Goal: Task Accomplishment & Management: Manage account settings

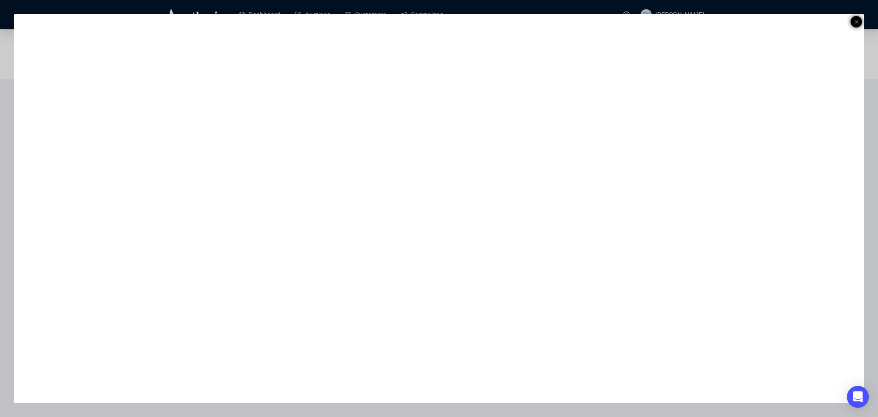
click at [857, 21] on line at bounding box center [857, 22] width 4 height 4
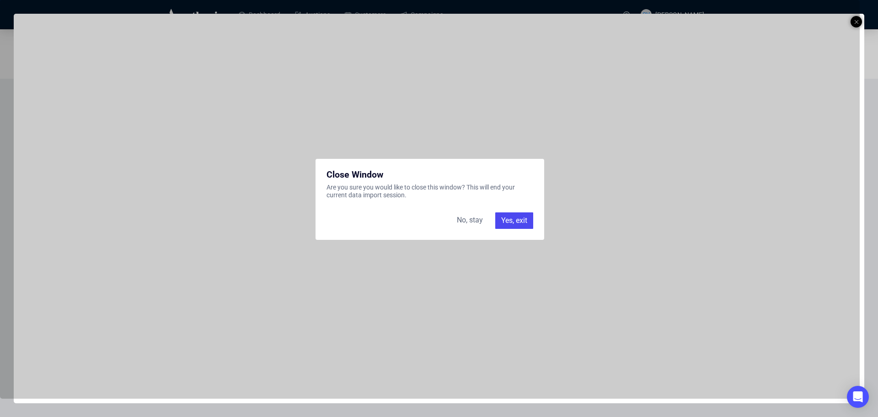
click at [509, 218] on div "Yes, exit" at bounding box center [514, 220] width 38 height 16
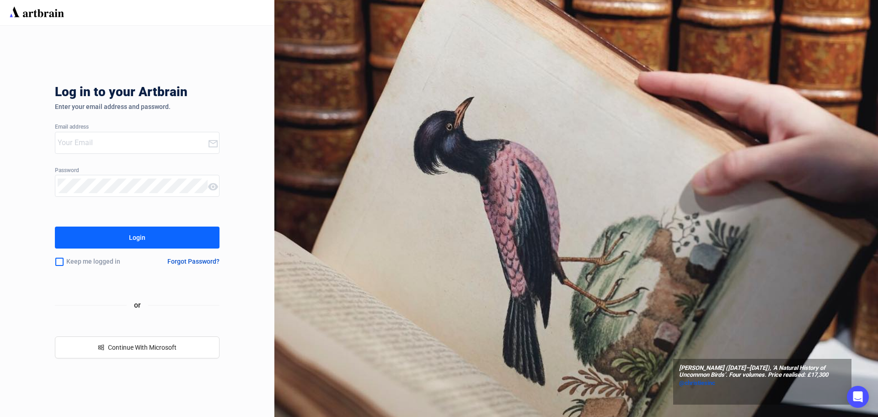
type input "sheldon@enlistedauctions.com"
click at [114, 246] on button "Login" at bounding box center [137, 237] width 165 height 22
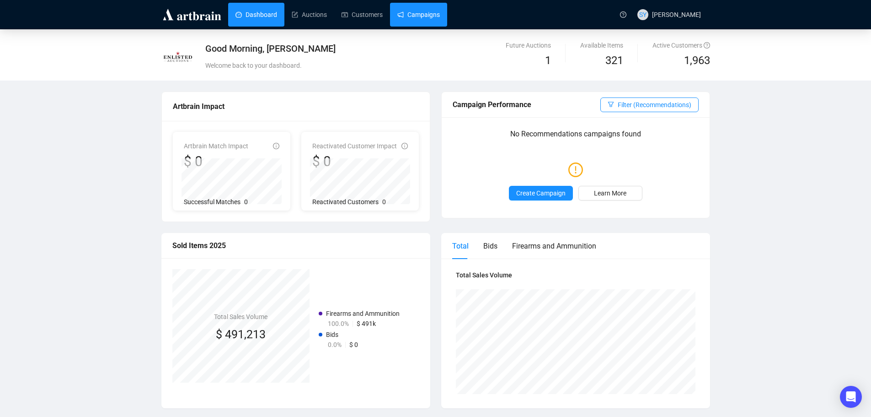
click at [411, 16] on link "Campaigns" at bounding box center [418, 15] width 43 height 24
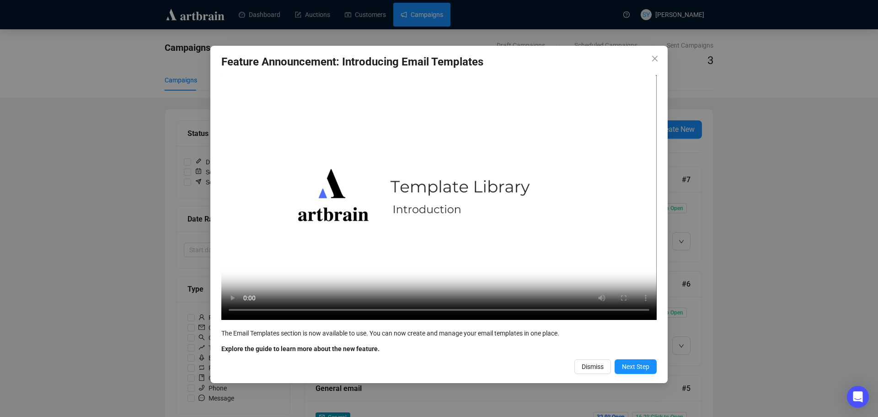
click at [654, 60] on icon "close" at bounding box center [654, 58] width 5 height 5
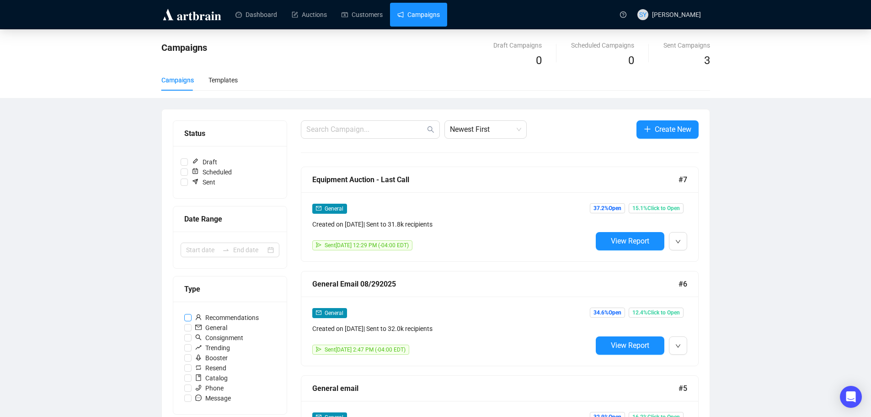
click at [191, 318] on input "Recommendations" at bounding box center [187, 317] width 7 height 7
checkbox input "true"
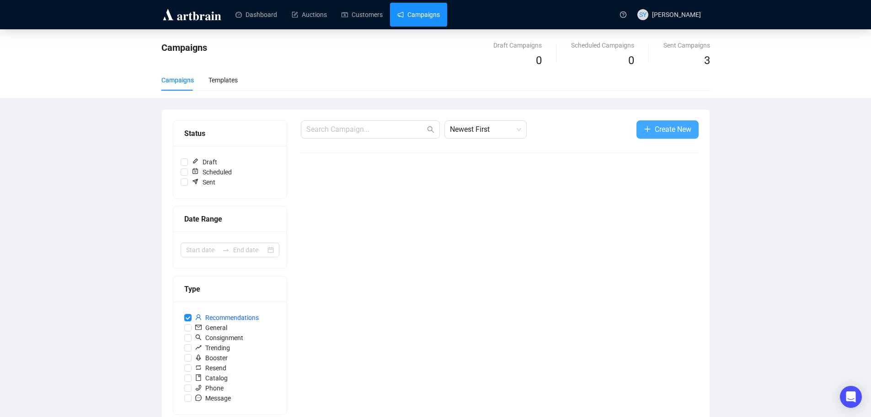
click at [652, 123] on button "Create New" at bounding box center [668, 129] width 62 height 18
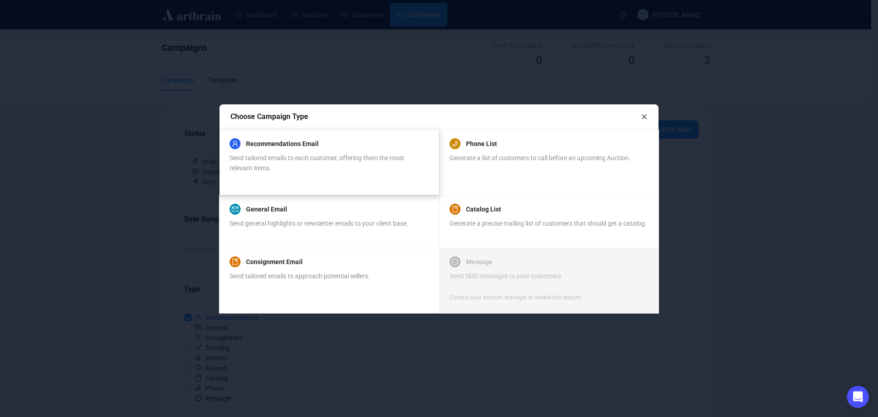
click at [309, 161] on span "Send tailored emails to each customer, offering them the most relevant items." at bounding box center [317, 162] width 175 height 17
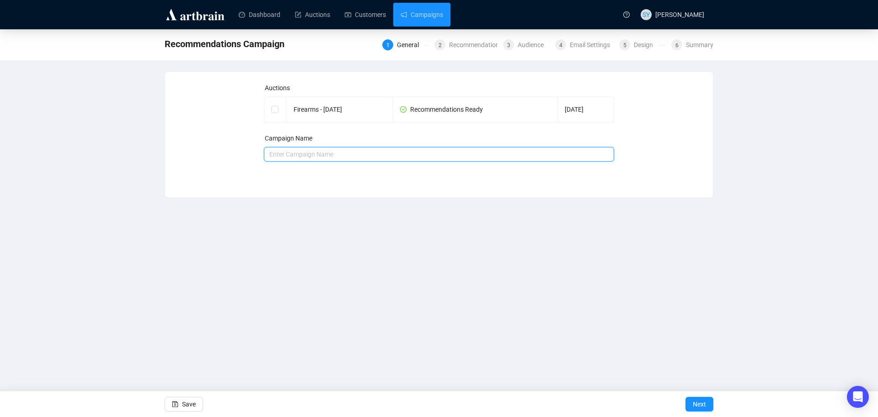
click at [293, 152] on input "text" at bounding box center [439, 154] width 351 height 15
type input "October 2025 Firearms"
click at [277, 110] on input "checkbox" at bounding box center [274, 109] width 6 height 6
checkbox input "true"
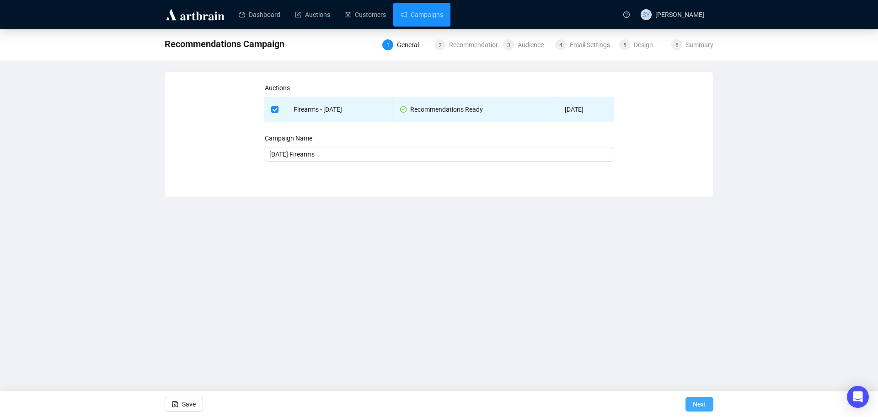
click at [694, 402] on span "Next" at bounding box center [699, 404] width 13 height 26
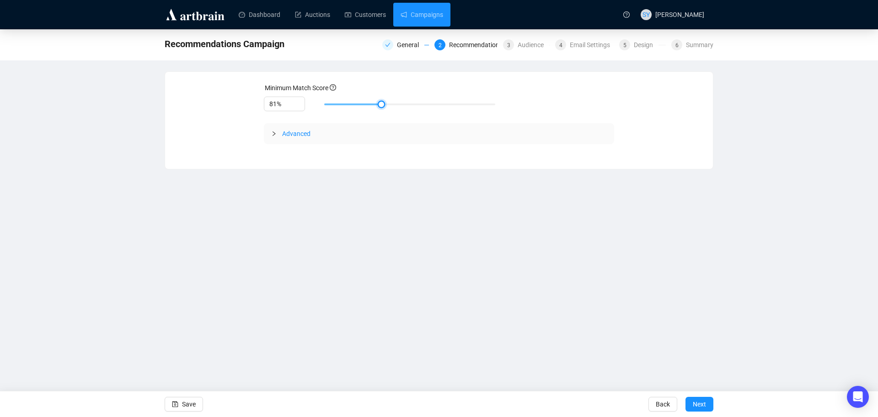
click at [390, 103] on div at bounding box center [409, 104] width 171 height 5
click at [385, 103] on div at bounding box center [387, 104] width 5 height 5
type input "80%"
click at [379, 103] on div at bounding box center [409, 104] width 171 height 5
click at [299, 135] on span "Advanced" at bounding box center [296, 133] width 28 height 7
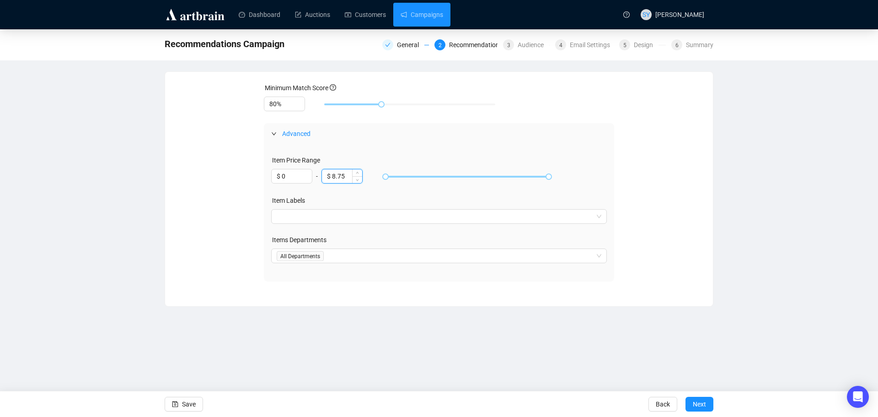
click at [352, 177] on input "$ 8.75" at bounding box center [342, 176] width 40 height 14
drag, startPoint x: 552, startPoint y: 175, endPoint x: 622, endPoint y: 170, distance: 70.2
click at [622, 170] on div "Minimum Match Score 80% Advanced Item Price Range $ 0 - $ 8.75 Item Labels Item…" at bounding box center [439, 182] width 526 height 198
click at [704, 403] on span "Next" at bounding box center [699, 404] width 13 height 26
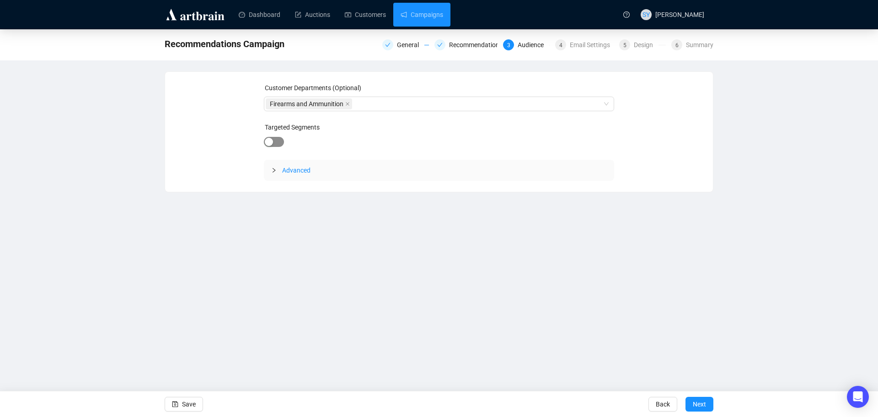
click at [275, 140] on span "button" at bounding box center [274, 142] width 20 height 10
click at [275, 145] on div "button" at bounding box center [279, 143] width 8 height 8
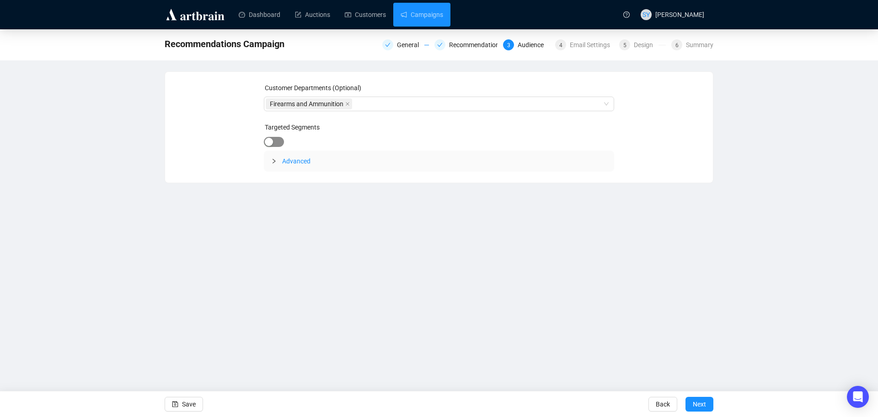
click at [276, 145] on span "button" at bounding box center [274, 142] width 20 height 10
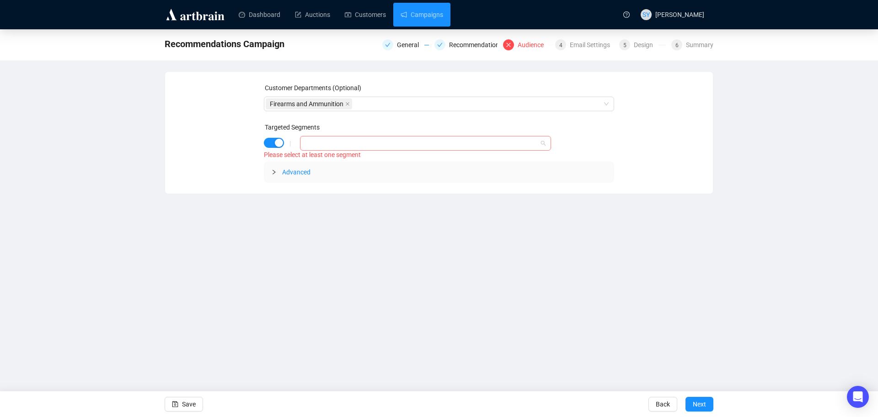
click at [333, 142] on div at bounding box center [421, 143] width 238 height 13
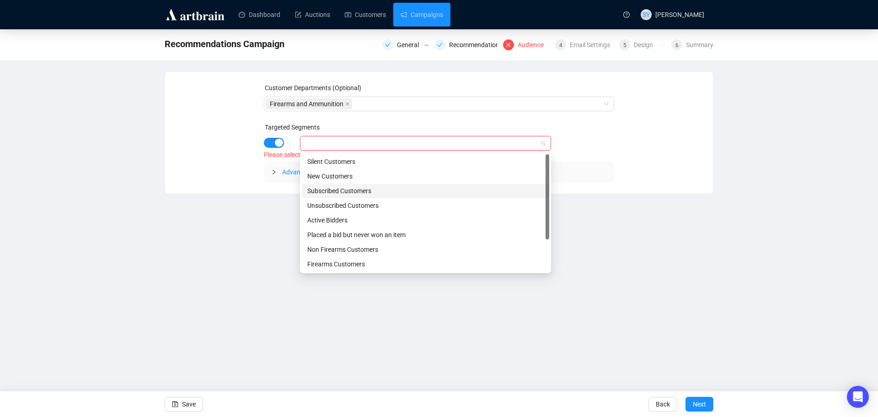
scroll to position [44, 0]
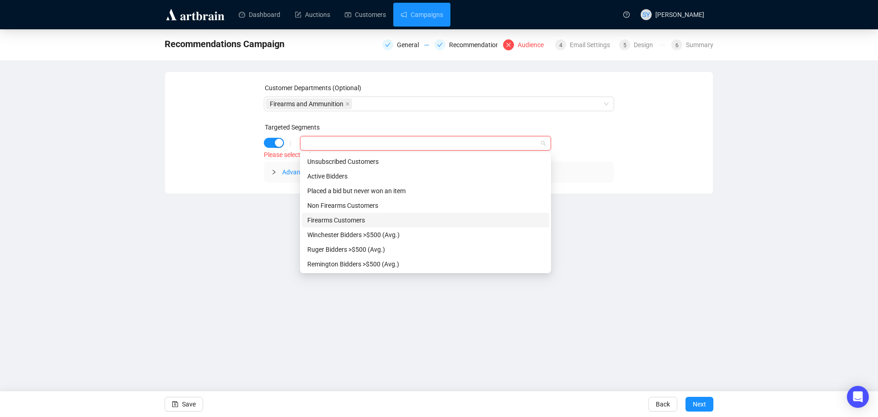
click at [350, 219] on div "Firearms Customers" at bounding box center [425, 220] width 236 height 10
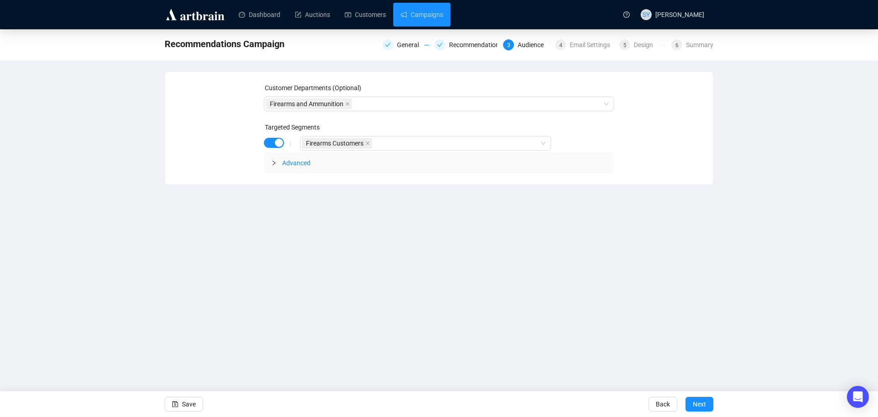
click at [271, 190] on div "Dashboard Auctions Customers Campaigns SY Sheldon Yoder Recommendations Campaig…" at bounding box center [439, 208] width 878 height 417
click at [696, 401] on span "Next" at bounding box center [699, 404] width 13 height 26
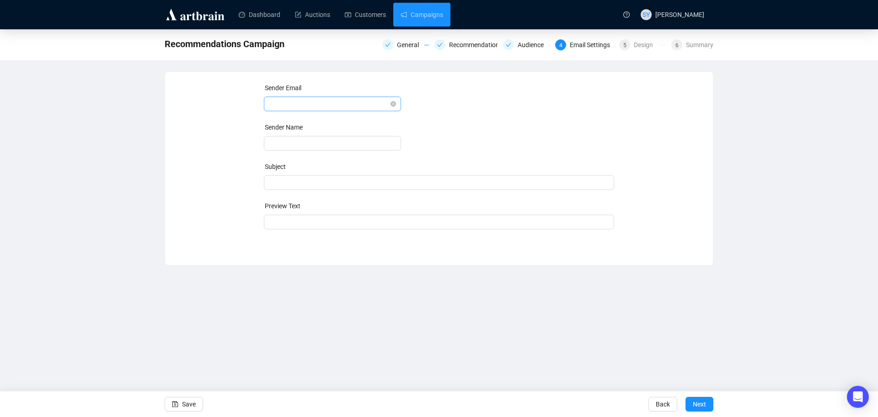
click at [317, 105] on span at bounding box center [332, 104] width 126 height 14
click at [307, 120] on div "info@enlistedauctions.com" at bounding box center [332, 122] width 123 height 10
type input "Enlisted Auctions"
click at [320, 179] on span at bounding box center [439, 182] width 351 height 7
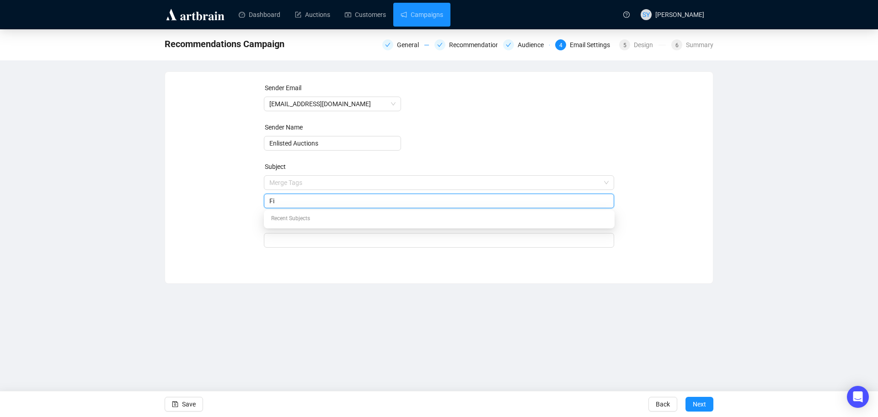
type input "F"
type input "O"
type input "300+ Firearms Open for Bidding!"
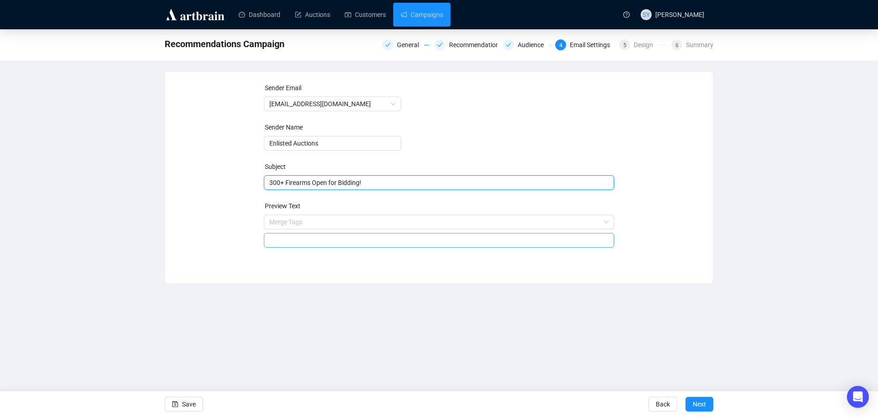
click at [299, 243] on input "search" at bounding box center [439, 240] width 340 height 14
click at [300, 220] on input "search" at bounding box center [435, 222] width 332 height 14
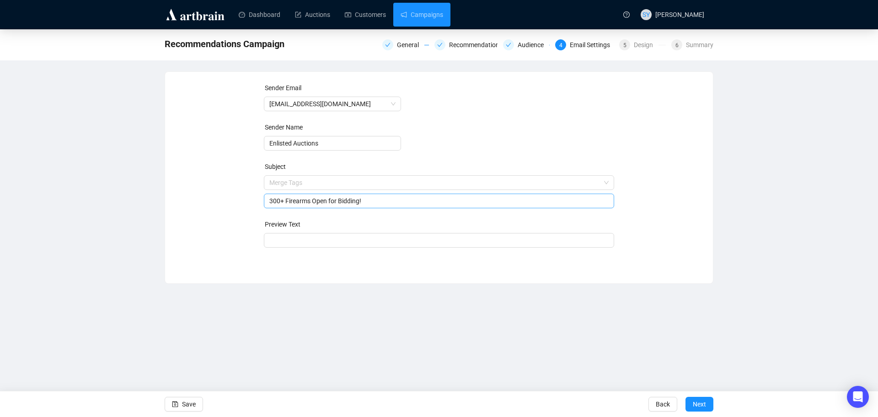
click at [366, 179] on span "Merge Tags 300+ Firearms Open for Bidding!" at bounding box center [439, 192] width 351 height 26
click at [248, 222] on div "Sender Email info@enlistedauctions.com Sender Name Enlisted Auctions Subject Me…" at bounding box center [439, 171] width 526 height 176
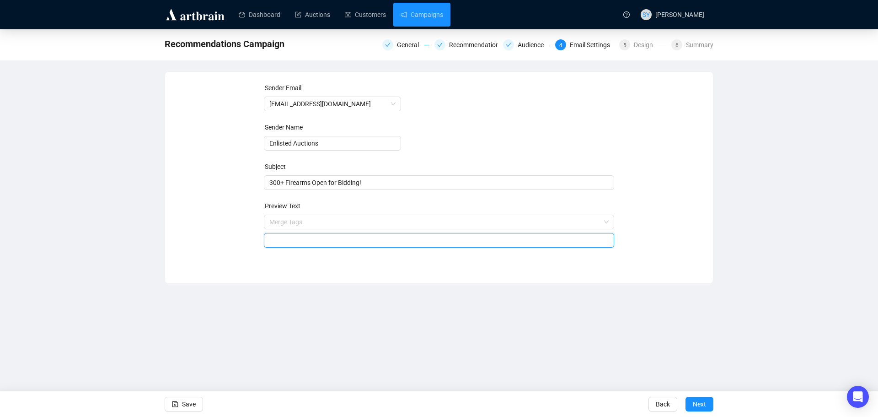
click at [299, 240] on input "search" at bounding box center [439, 240] width 340 height 14
paste input "Your next favorite gun might be just one bid away"
click at [322, 309] on div "Dashboard Auctions Customers Campaigns SY Sheldon Yoder Recommendations Campaig…" at bounding box center [439, 208] width 878 height 417
click at [291, 218] on input "search" at bounding box center [435, 222] width 332 height 14
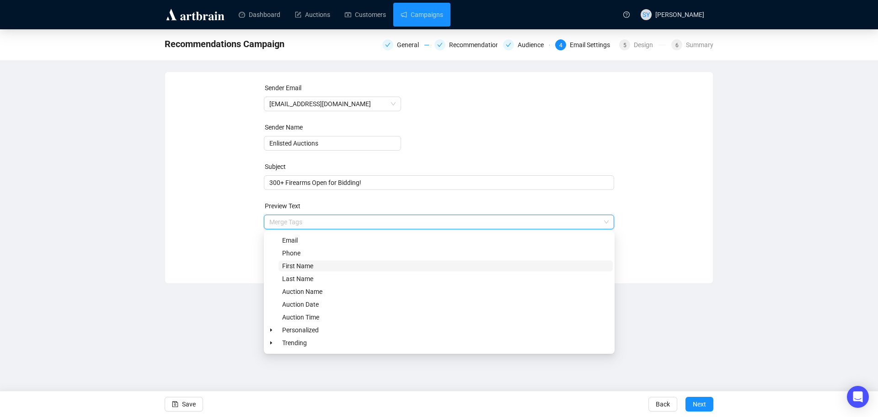
click at [322, 267] on span "First Name" at bounding box center [446, 265] width 334 height 11
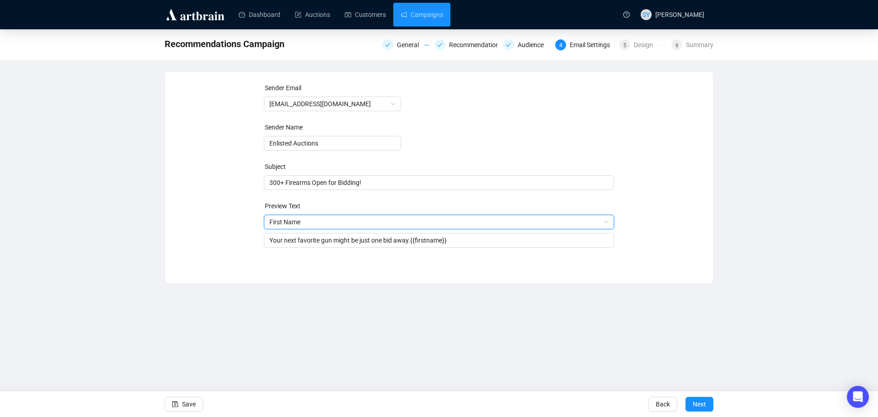
click at [314, 220] on span "First Name" at bounding box center [439, 222] width 340 height 14
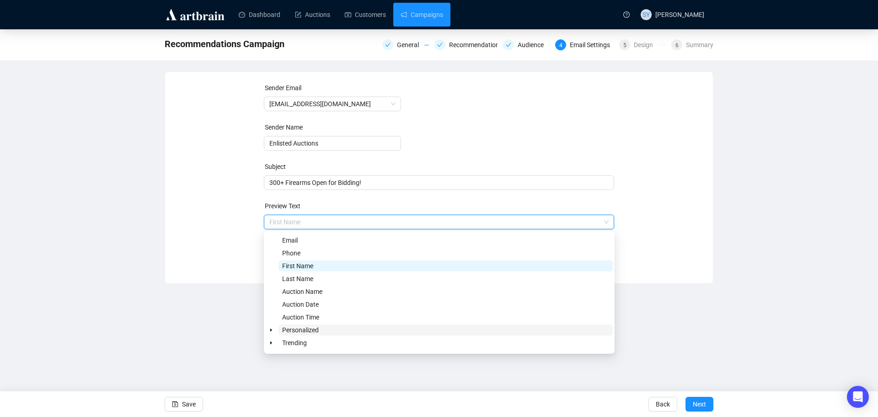
click at [300, 327] on span "Personalized" at bounding box center [300, 329] width 37 height 7
click at [273, 330] on icon "caret-down" at bounding box center [271, 329] width 5 height 5
click at [310, 342] on span "Personalized 1" at bounding box center [314, 342] width 42 height 7
click at [283, 346] on span at bounding box center [282, 342] width 11 height 11
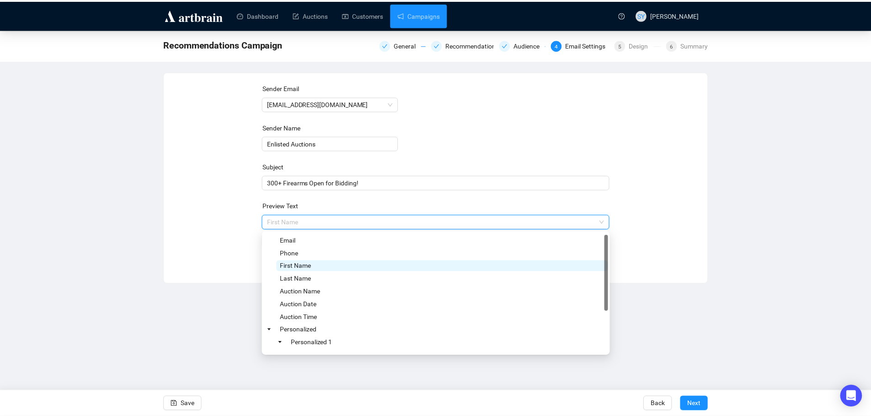
scroll to position [46, 0]
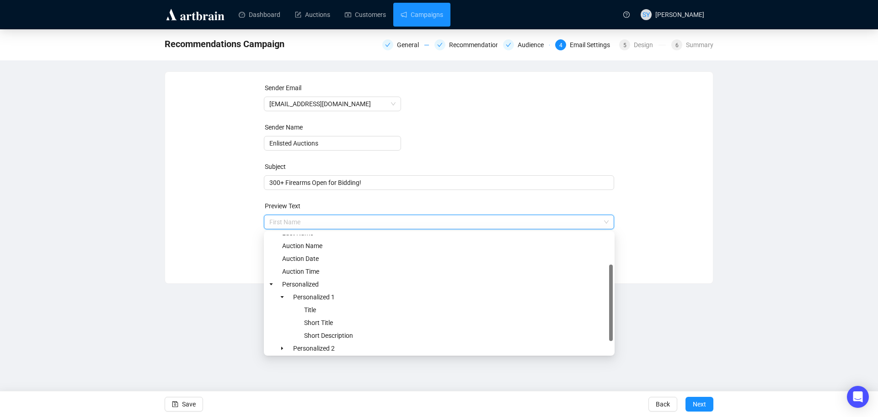
click at [245, 319] on div "Dashboard Auctions Customers Campaigns SY Sheldon Yoder Recommendations Campaig…" at bounding box center [439, 208] width 878 height 417
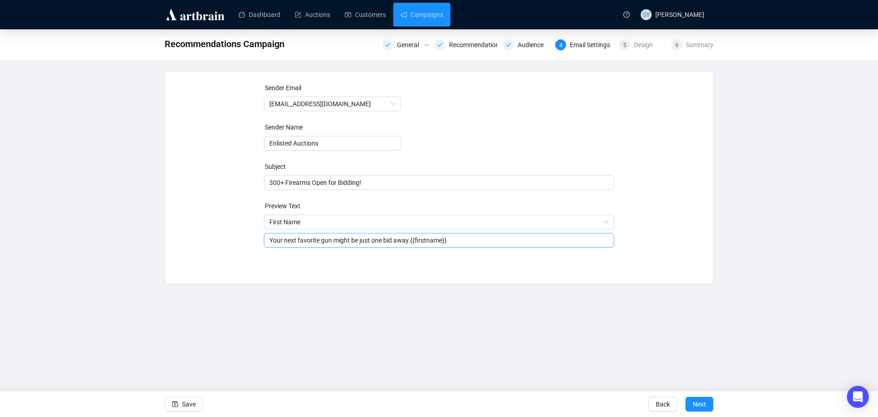
click at [270, 244] on input "Your next favorite gun might be just one bid away.{{firstname}}" at bounding box center [439, 240] width 340 height 10
click at [458, 235] on div "Your next favorite gun might be just one bid away.{{firstname}}" at bounding box center [439, 240] width 351 height 15
drag, startPoint x: 452, startPoint y: 241, endPoint x: 411, endPoint y: 247, distance: 41.7
click at [411, 247] on div "Your next favorite gun might be just one bid away.{{firstname}}" at bounding box center [439, 240] width 351 height 15
click at [270, 243] on input "Your next favorite gun might be just one bid away.{{firstname}}" at bounding box center [439, 240] width 340 height 10
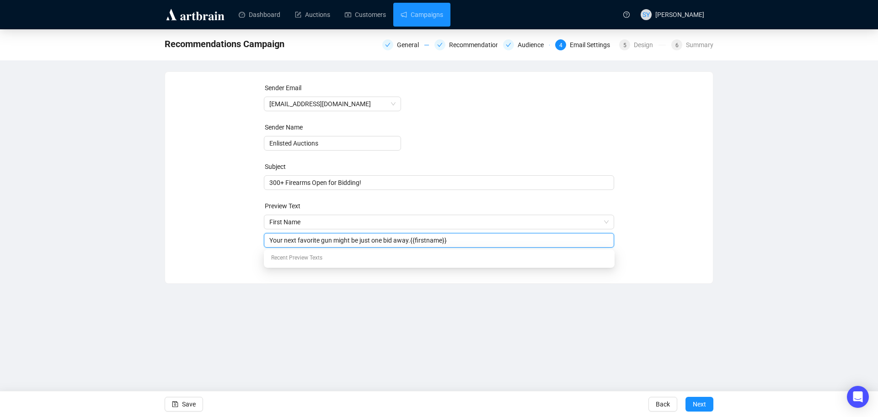
paste input "{{firstname}}"
click at [311, 241] on input "{{firstname}}, Your next favorite gun might be just one bid away.{{firstname}}" at bounding box center [439, 240] width 340 height 10
drag, startPoint x: 520, startPoint y: 242, endPoint x: 449, endPoint y: 249, distance: 71.7
click at [449, 249] on body "Dashboard Auctions Customers Campaigns SY Sheldon Yoder Recommendations Campaig…" at bounding box center [439, 208] width 878 height 417
type input "{{firstname}}, your next favorite gun might be just one bid away."
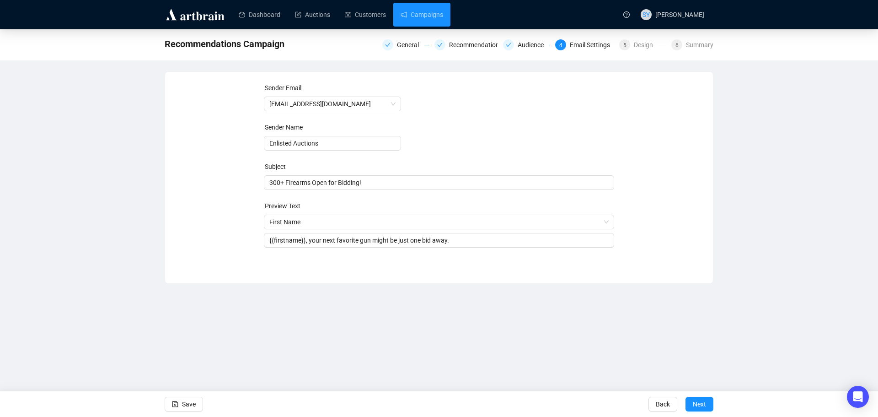
click at [481, 322] on div "Dashboard Auctions Customers Campaigns SY Sheldon Yoder Recommendations Campaig…" at bounding box center [439, 208] width 878 height 417
click at [693, 397] on span "Next" at bounding box center [699, 404] width 13 height 26
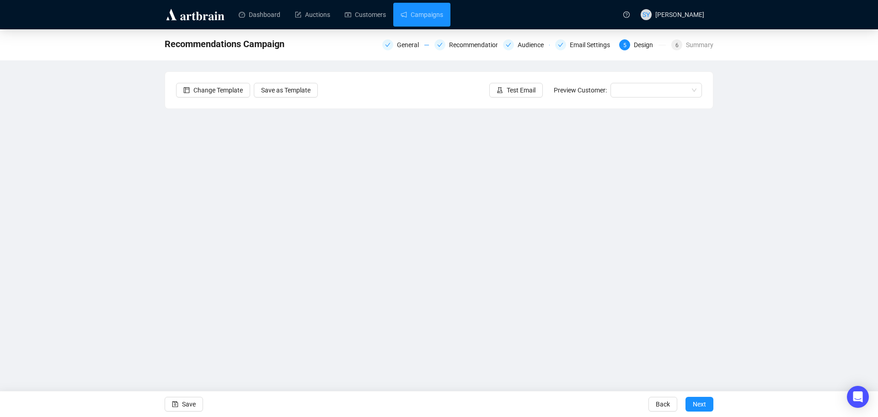
click at [762, 210] on div "Recommendations Campaign General Recommendations Audience Email Settings 5 Desi…" at bounding box center [439, 198] width 878 height 338
click at [634, 90] on input "search" at bounding box center [652, 90] width 72 height 14
click at [644, 109] on div "Ann | Example" at bounding box center [656, 108] width 77 height 10
click at [651, 91] on span "Ann | Example" at bounding box center [656, 90] width 80 height 14
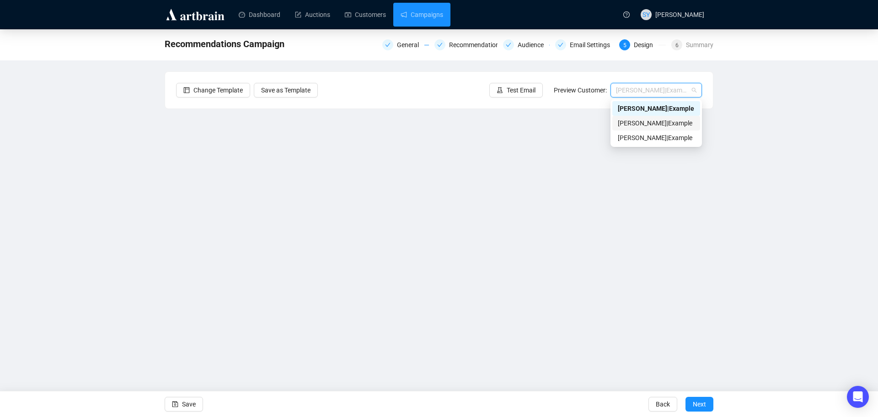
click at [639, 122] on div "Bob | Example" at bounding box center [656, 123] width 77 height 10
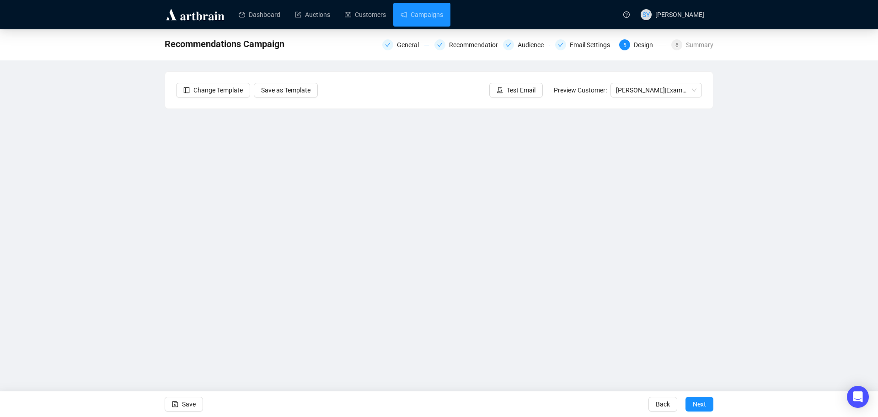
click at [736, 253] on div "Recommendations Campaign General Recommendations Audience Email Settings 5 Desi…" at bounding box center [439, 198] width 878 height 338
click at [696, 403] on span "Next" at bounding box center [699, 404] width 13 height 26
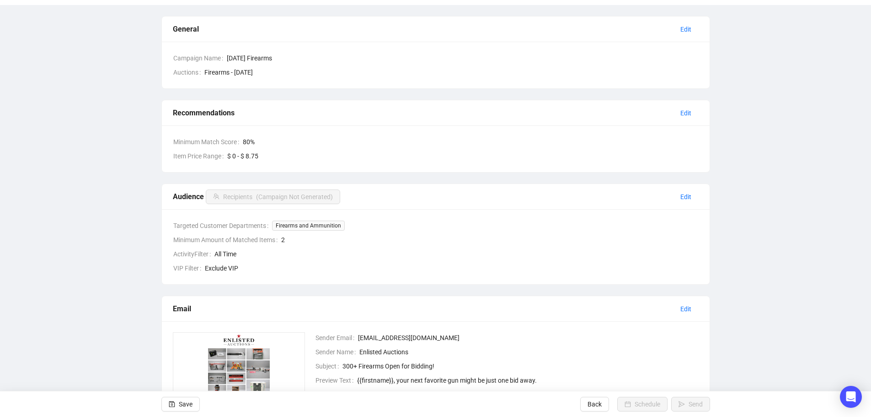
scroll to position [91, 0]
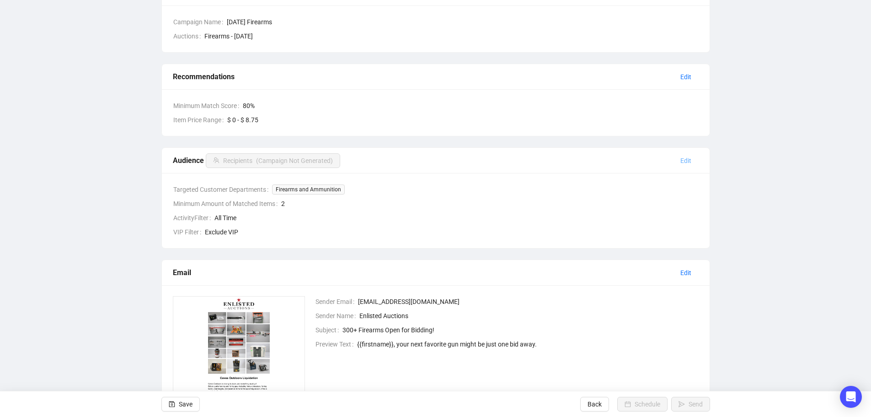
click at [686, 161] on span "Edit" at bounding box center [686, 160] width 11 height 10
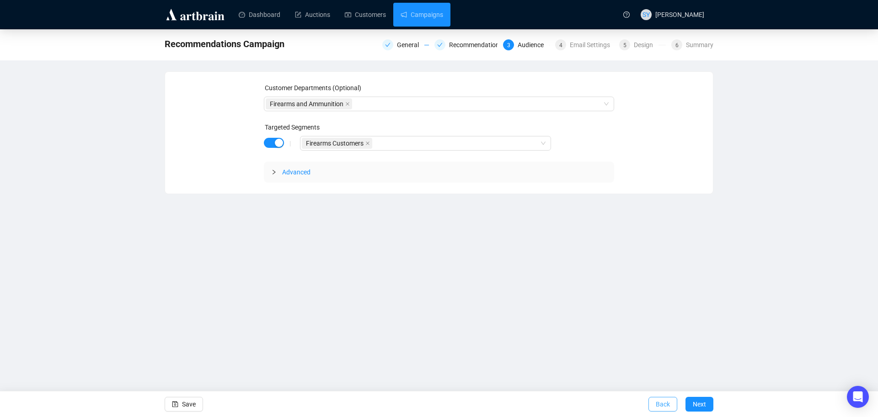
click at [665, 399] on span "Back" at bounding box center [663, 404] width 14 height 26
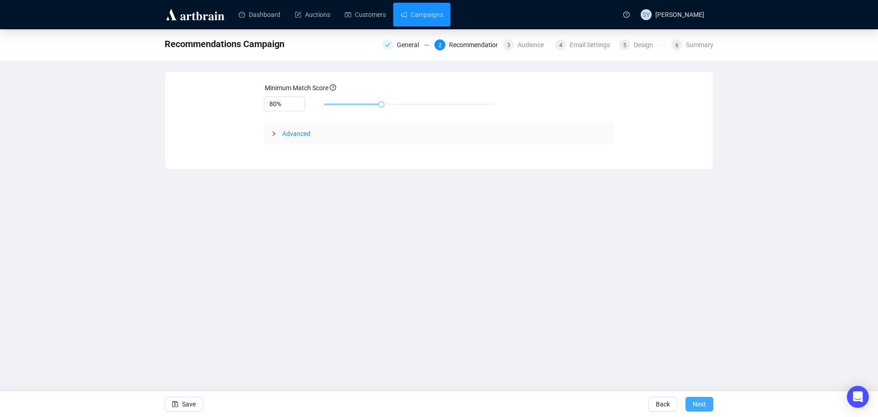
click at [695, 405] on span "Next" at bounding box center [699, 404] width 13 height 26
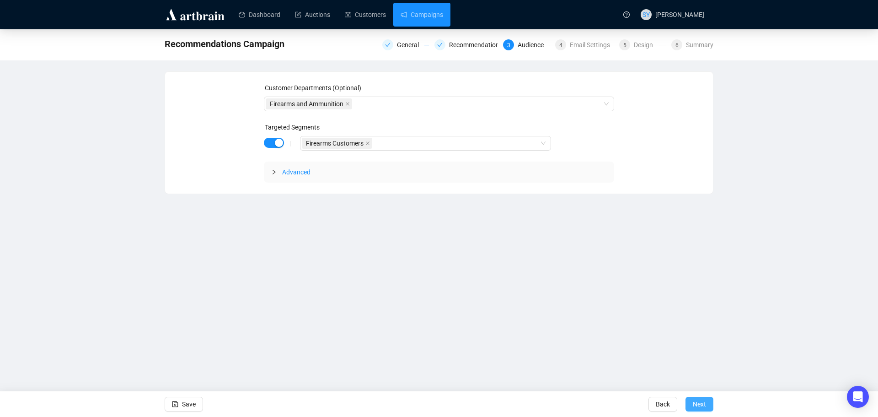
click at [695, 404] on span "Next" at bounding box center [699, 404] width 13 height 26
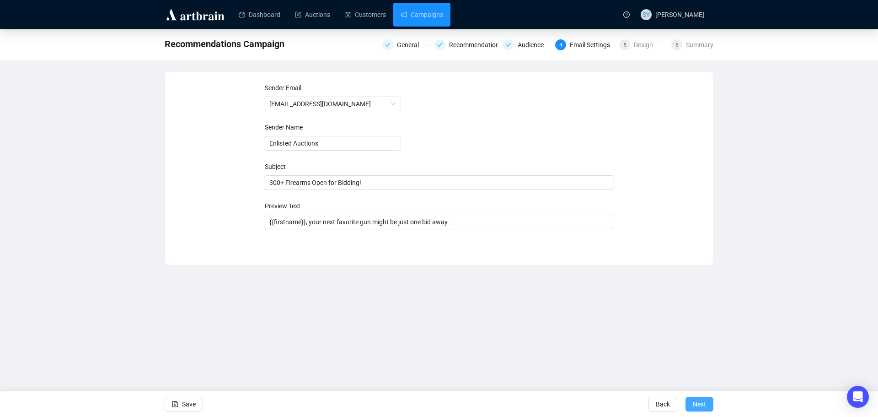
click at [692, 402] on button "Next" at bounding box center [700, 404] width 28 height 15
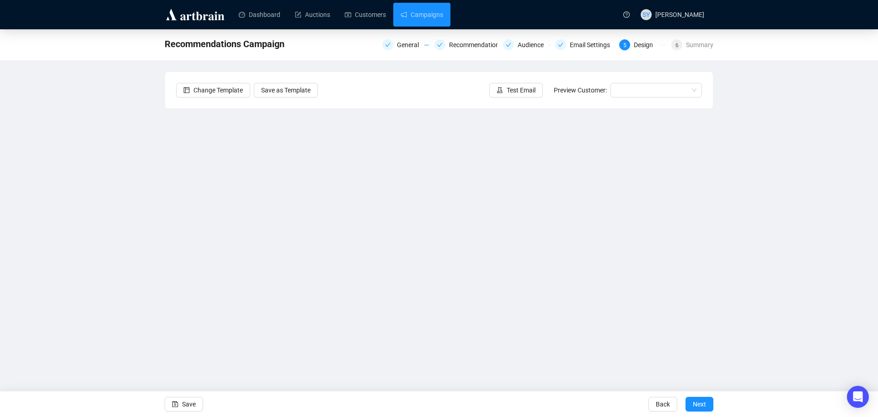
click at [692, 402] on button "Next" at bounding box center [700, 404] width 28 height 15
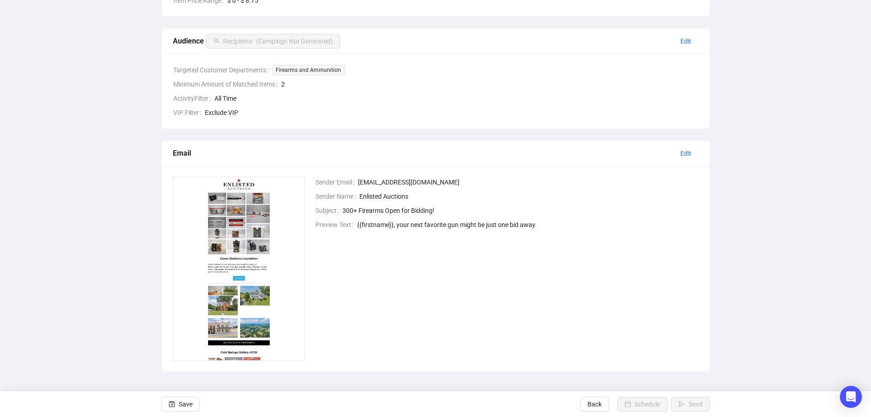
scroll to position [212, 0]
click at [684, 151] on span "Edit" at bounding box center [686, 152] width 11 height 10
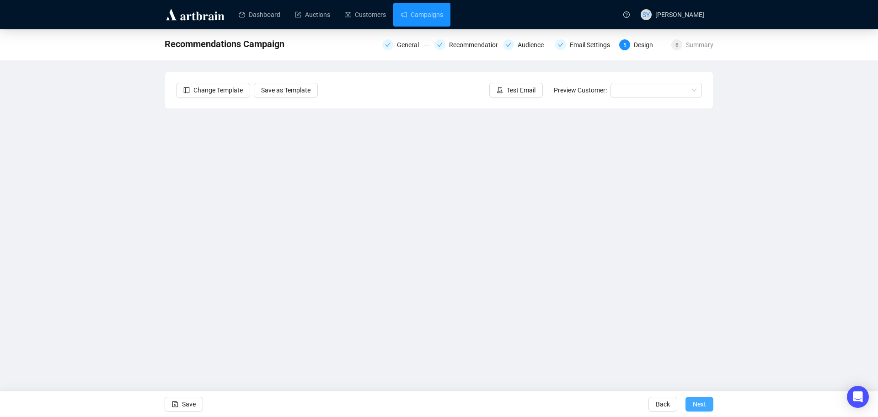
click at [697, 399] on span "Next" at bounding box center [699, 404] width 13 height 26
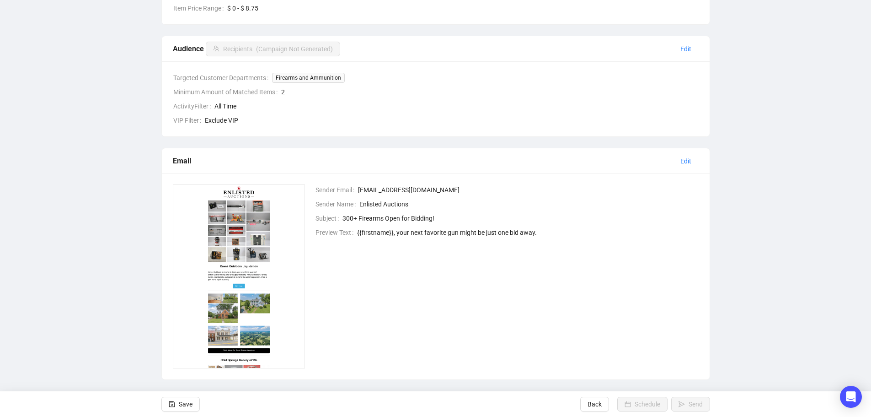
scroll to position [212, 0]
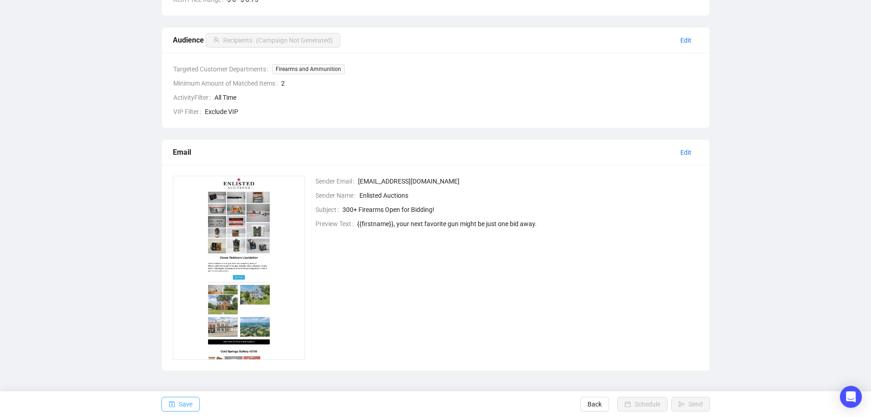
click at [192, 402] on span "Save" at bounding box center [186, 404] width 14 height 26
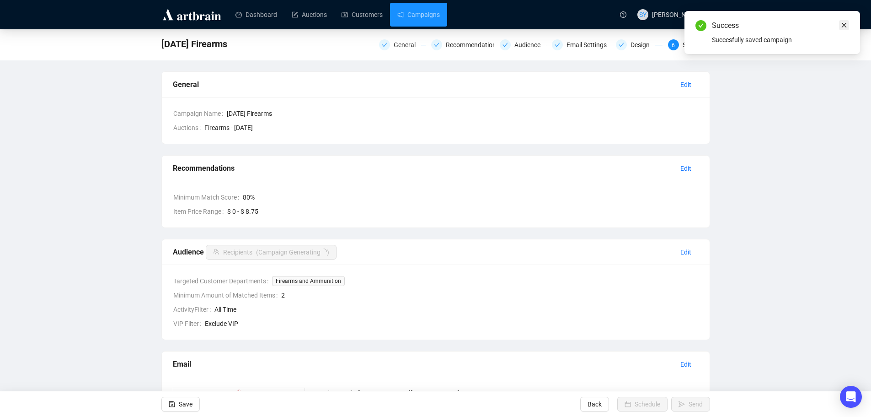
click at [844, 27] on icon "close" at bounding box center [844, 25] width 6 height 6
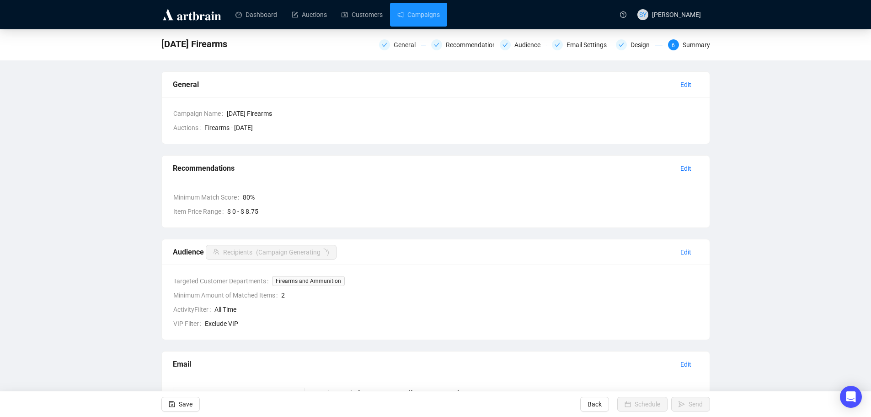
scroll to position [212, 0]
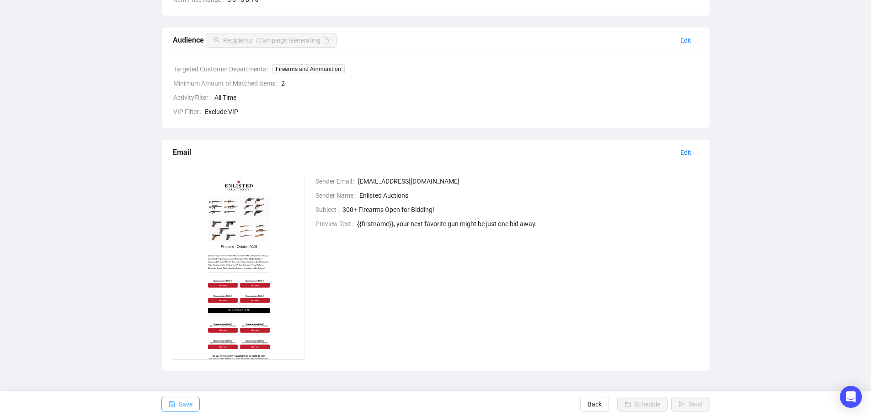
click at [191, 407] on span "Save" at bounding box center [186, 404] width 14 height 26
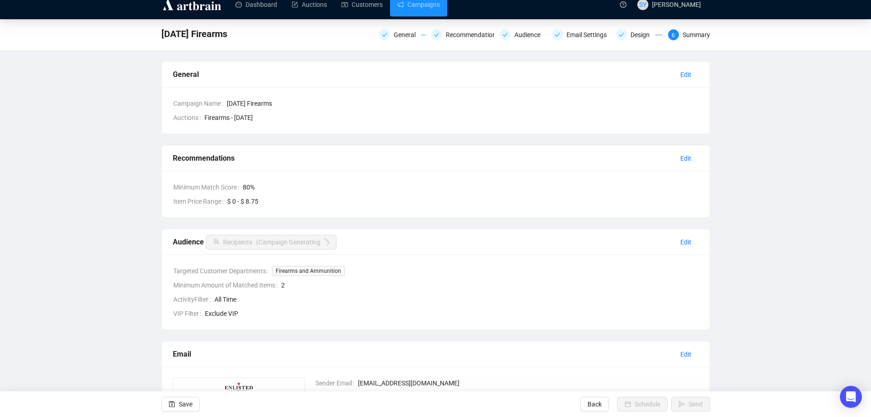
scroll to position [0, 0]
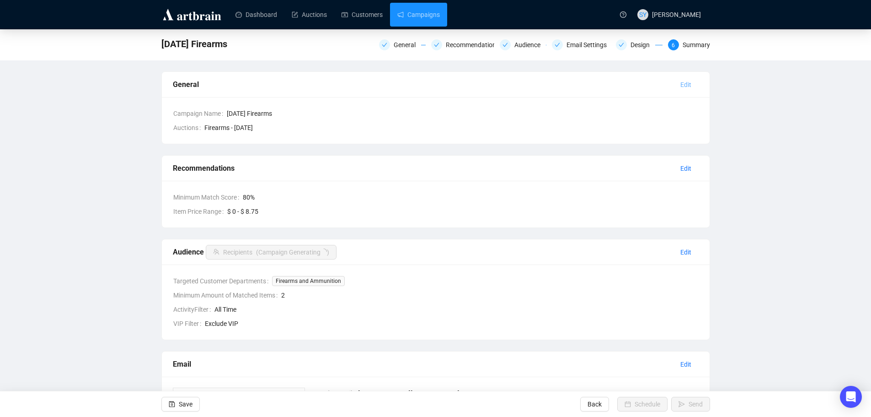
click at [686, 83] on span "Edit" at bounding box center [686, 85] width 11 height 10
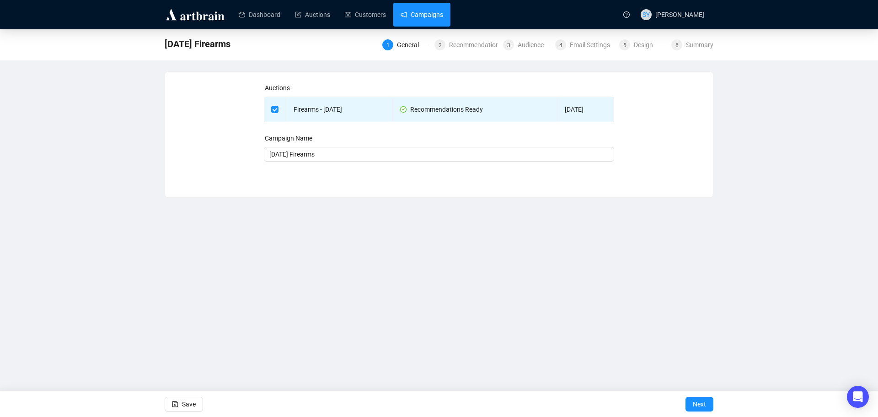
click at [417, 8] on link "Campaigns" at bounding box center [422, 15] width 43 height 24
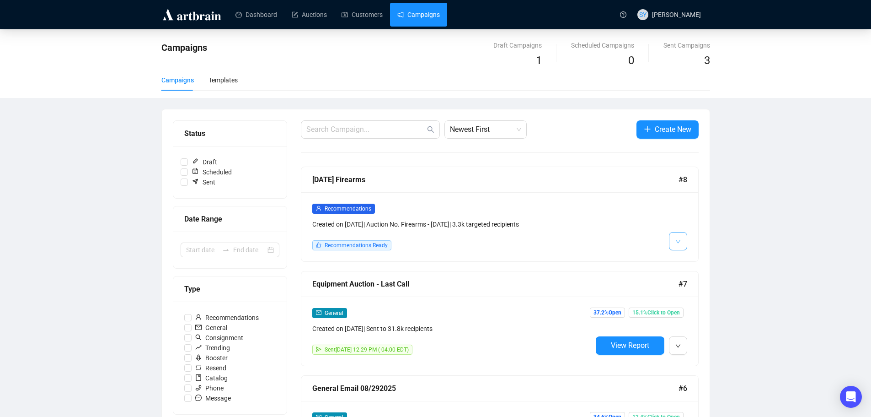
click at [673, 238] on button "button" at bounding box center [678, 241] width 18 height 18
click at [625, 220] on div at bounding box center [639, 226] width 95 height 47
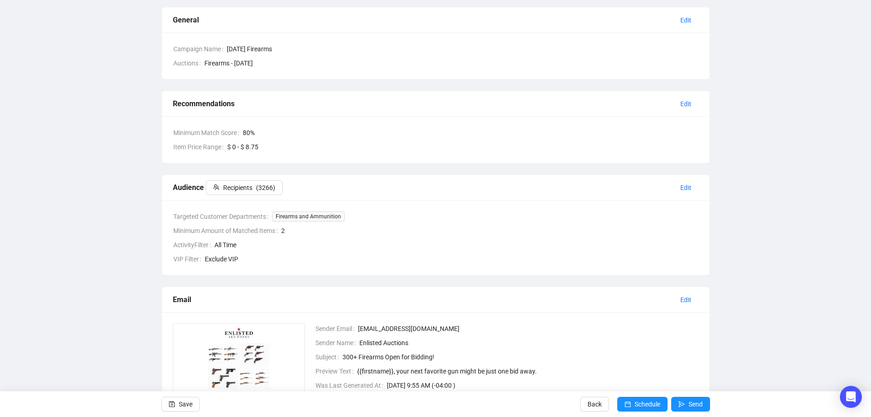
scroll to position [212, 0]
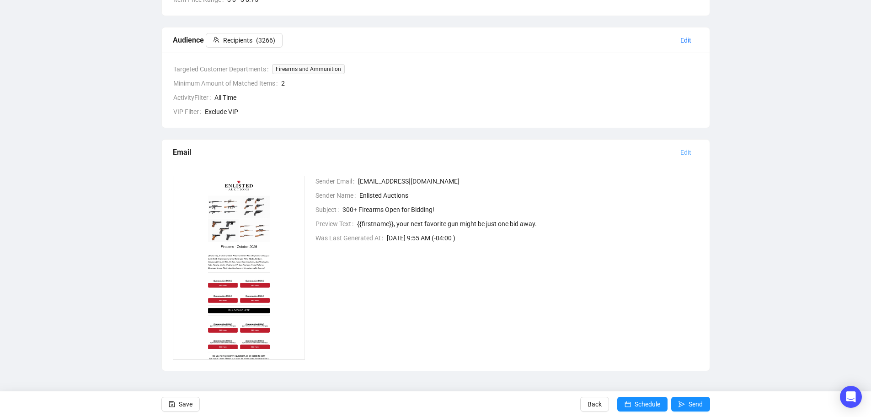
click at [689, 150] on span "Edit" at bounding box center [686, 152] width 11 height 10
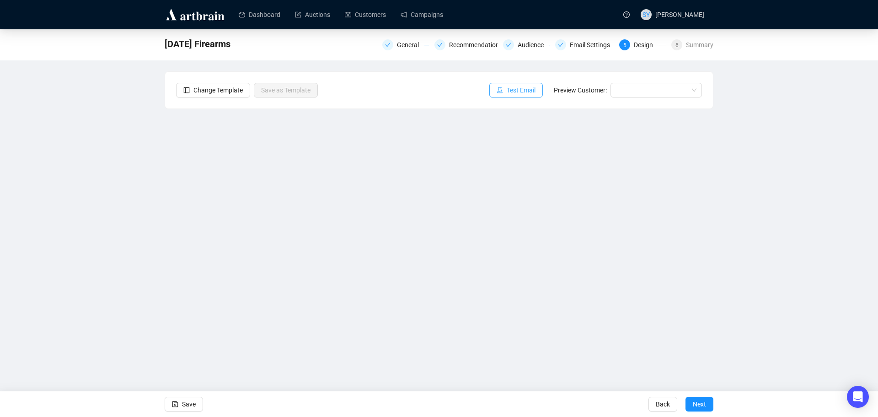
click at [521, 91] on span "Test Email" at bounding box center [521, 90] width 29 height 10
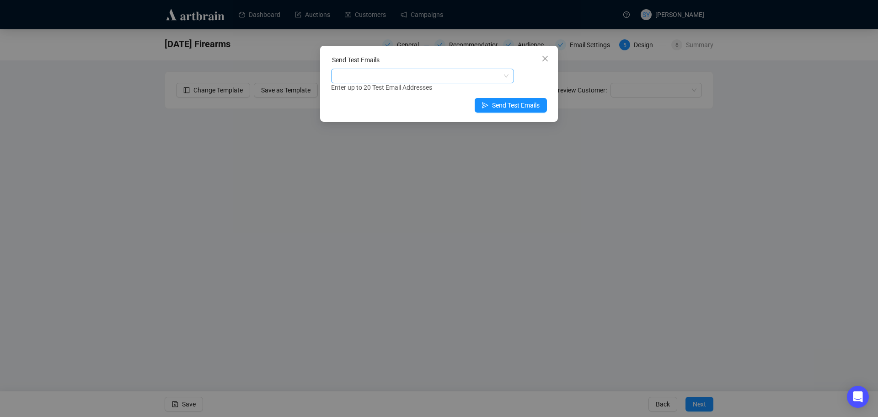
click at [419, 69] on div at bounding box center [422, 76] width 183 height 15
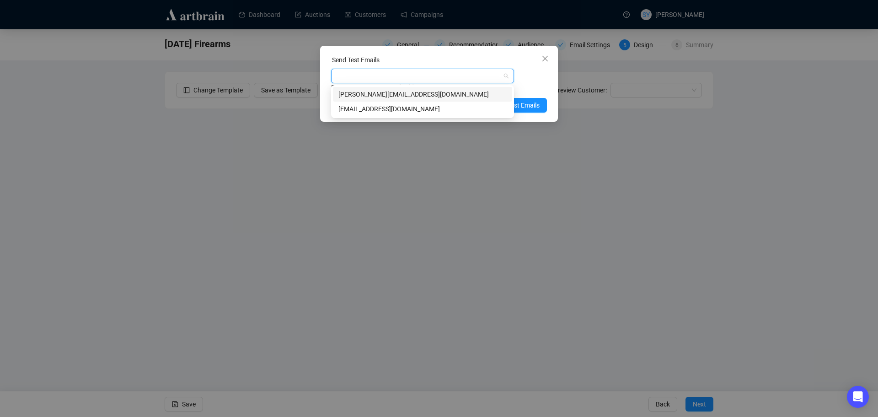
click at [401, 102] on div "adar.g@artbrain.co" at bounding box center [422, 109] width 179 height 15
click at [403, 89] on div "sheldon@enlistedauctions.com" at bounding box center [422, 94] width 168 height 10
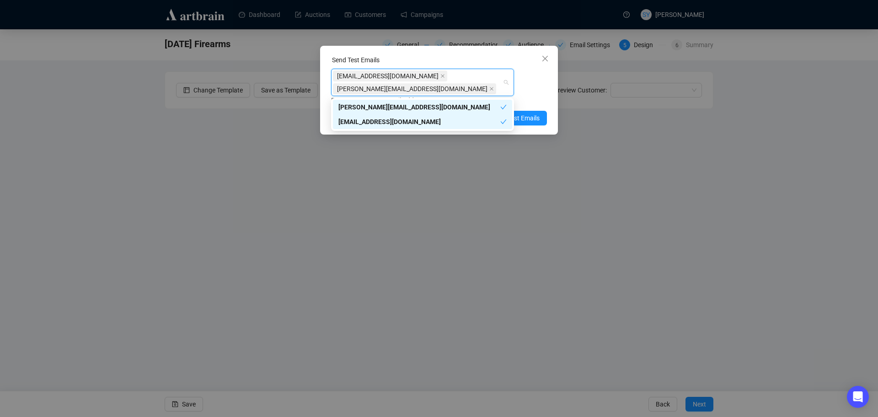
click at [440, 76] on icon "close" at bounding box center [442, 76] width 5 height 5
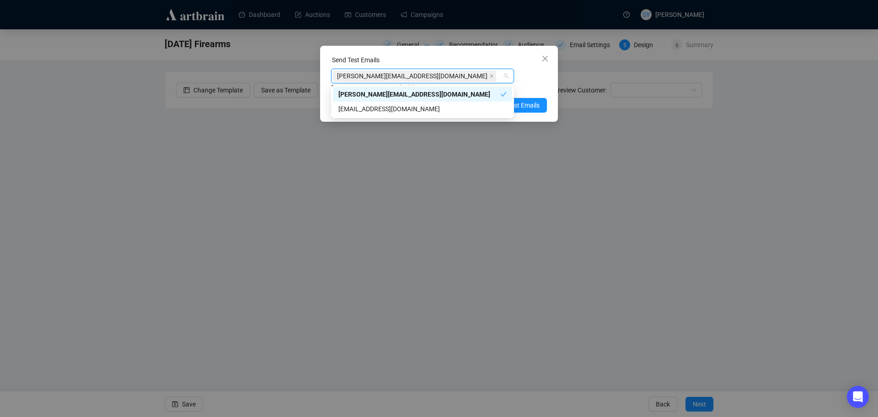
click at [533, 72] on div "sheldon@enlistedauctions.com Enter up to 20 Test Email Addresses" at bounding box center [439, 81] width 216 height 24
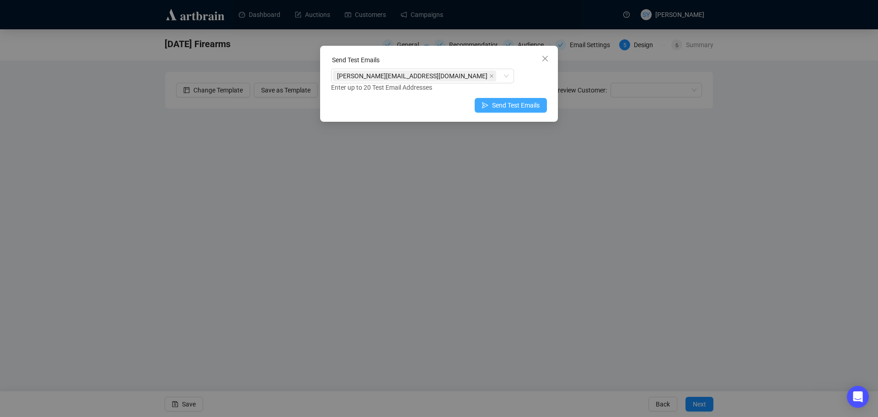
click at [511, 104] on span "Send Test Emails" at bounding box center [516, 105] width 48 height 10
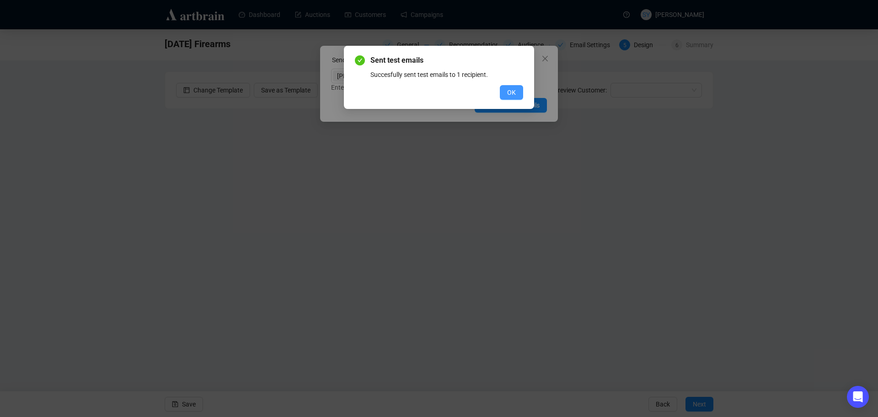
click at [509, 89] on span "OK" at bounding box center [511, 92] width 9 height 10
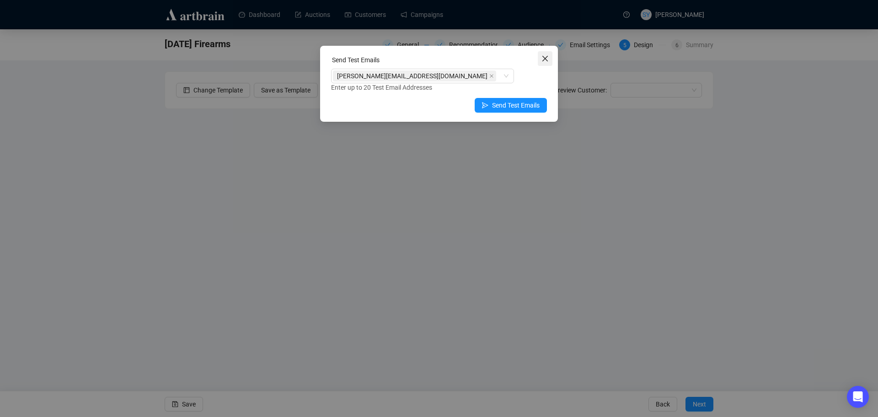
click at [543, 55] on icon "close" at bounding box center [544, 58] width 7 height 7
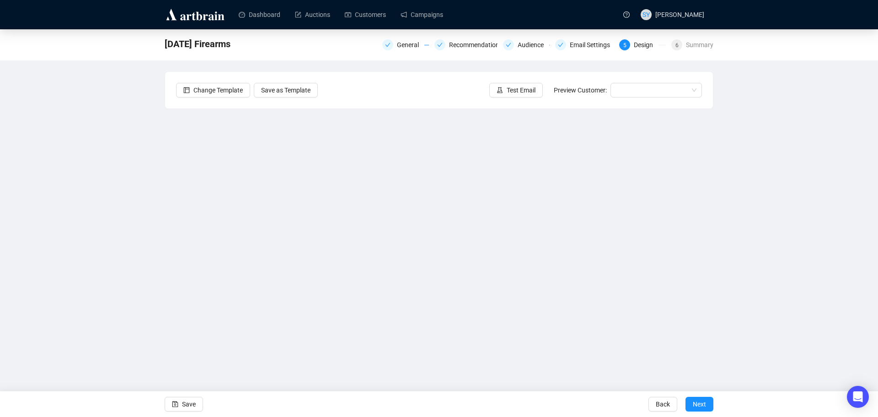
click at [765, 199] on div "October 2025 Firearms General Recommendations Audience Email Settings 5 Design …" at bounding box center [439, 198] width 878 height 338
click at [696, 406] on span "Next" at bounding box center [699, 404] width 13 height 26
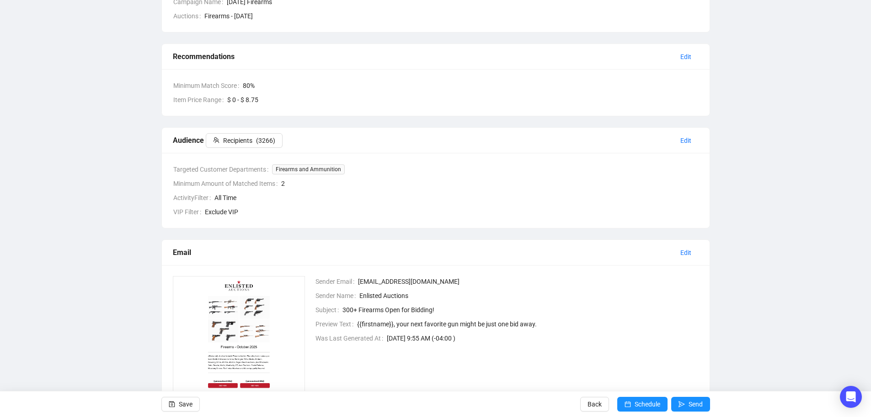
scroll to position [212, 0]
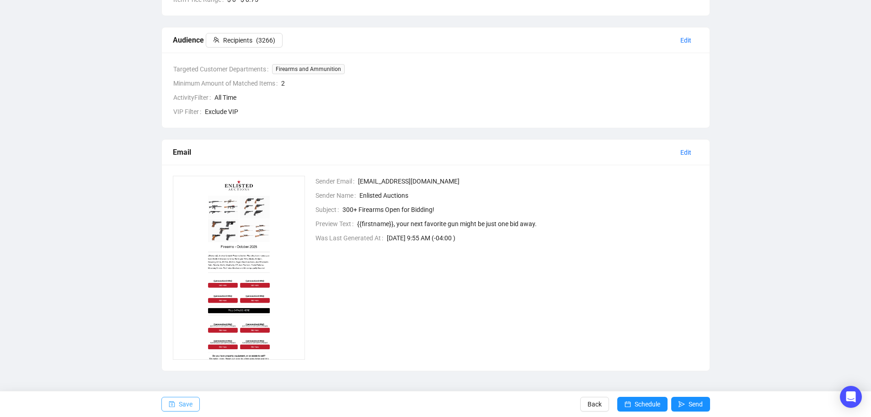
click at [187, 402] on span "Save" at bounding box center [186, 404] width 14 height 26
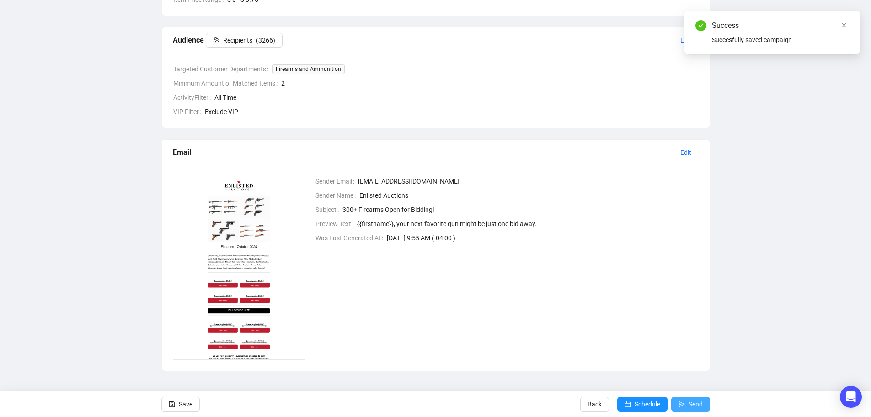
click at [685, 407] on icon "send" at bounding box center [682, 404] width 6 height 6
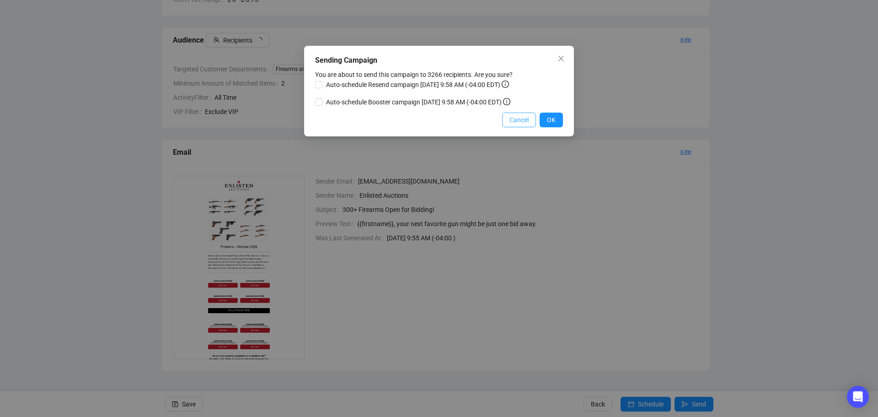
click at [518, 118] on span "Cancel" at bounding box center [518, 120] width 19 height 10
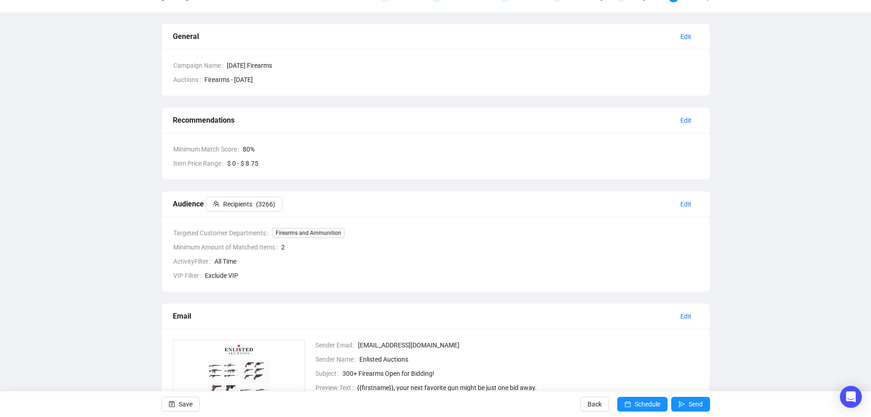
scroll to position [0, 0]
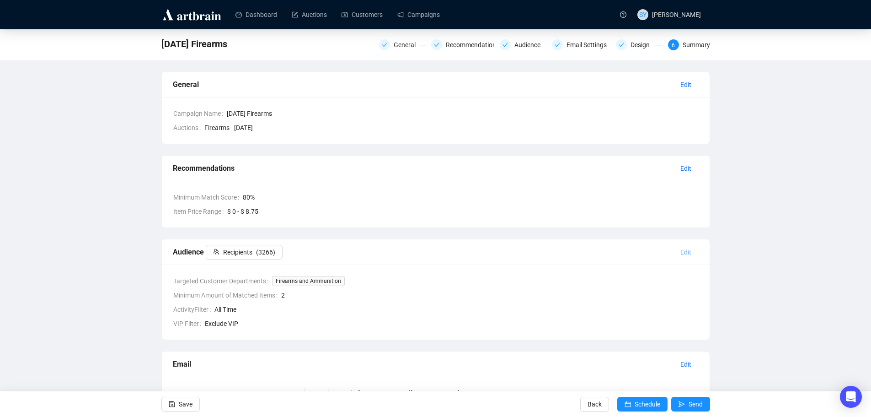
click at [683, 252] on span "Edit" at bounding box center [686, 252] width 11 height 10
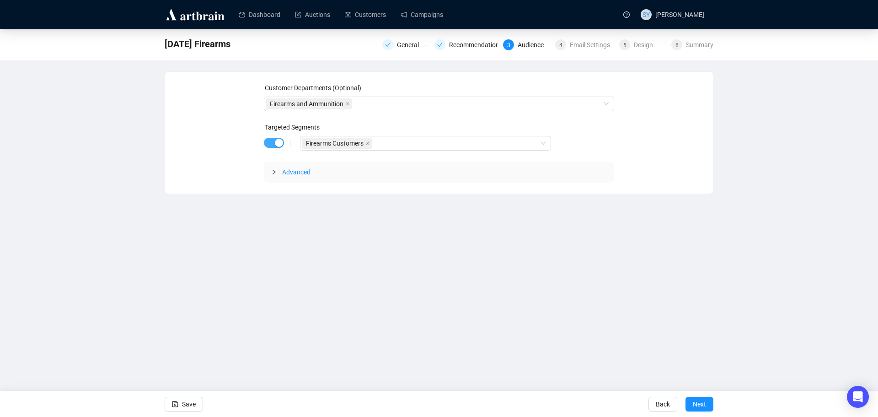
click at [278, 142] on div "button" at bounding box center [279, 143] width 8 height 8
click at [268, 145] on div "button" at bounding box center [269, 142] width 8 height 8
click at [348, 146] on div at bounding box center [421, 143] width 238 height 13
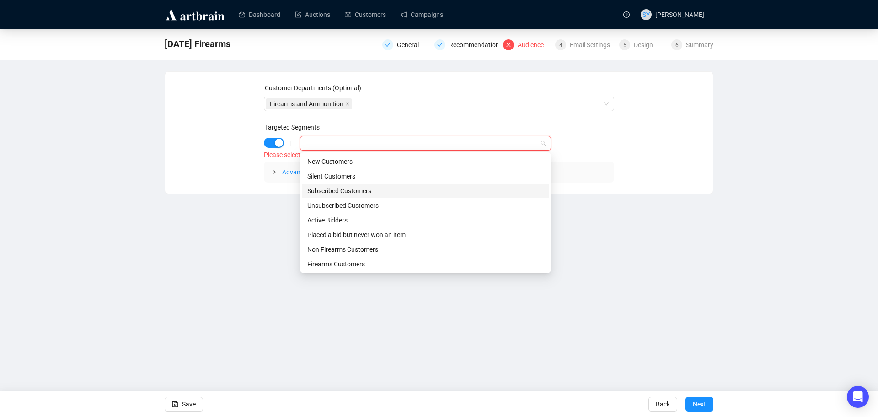
click at [372, 190] on div "Subscribed Customers" at bounding box center [425, 191] width 236 height 10
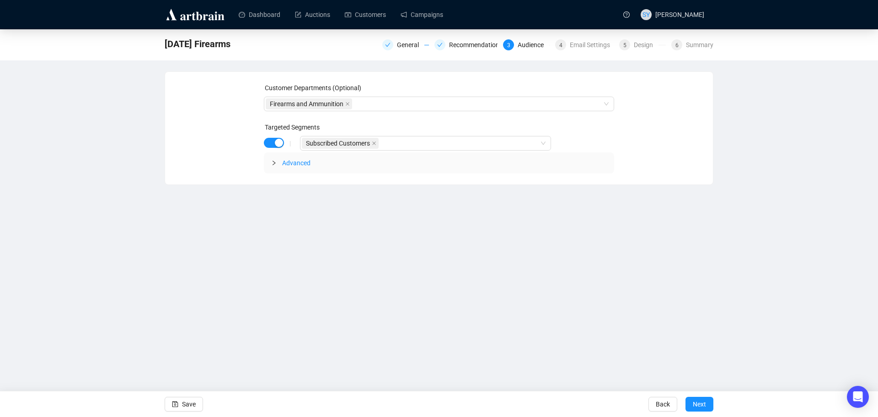
click at [708, 119] on div "Customer Departments (Optional) Firearms and Ammunition Targeted Segments | Sub…" at bounding box center [439, 128] width 548 height 113
click at [401, 146] on div "Subscribed Customers" at bounding box center [421, 143] width 238 height 13
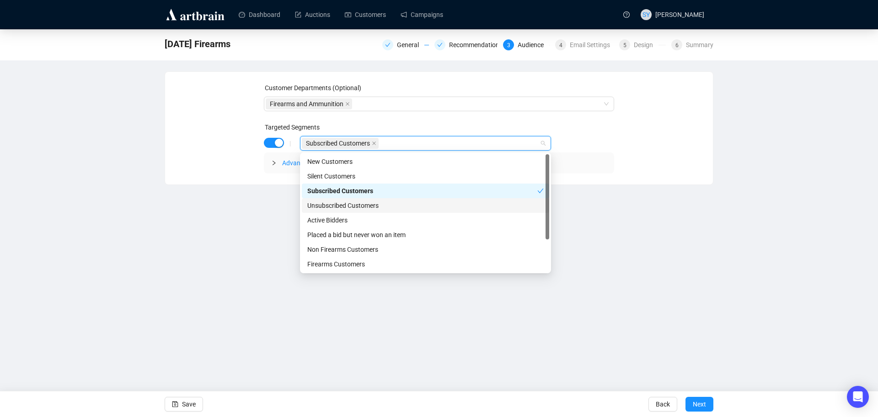
click at [668, 129] on div "Customer Departments (Optional) Firearms and Ammunition Targeted Segments | Sub…" at bounding box center [439, 128] width 526 height 91
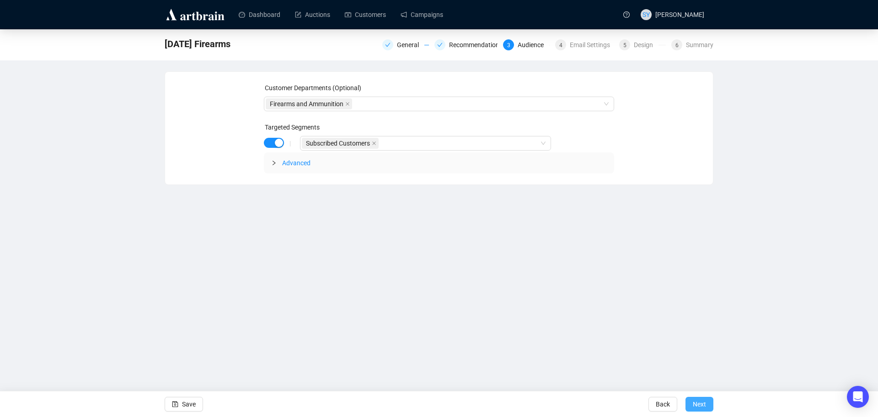
click at [701, 405] on span "Next" at bounding box center [699, 404] width 13 height 26
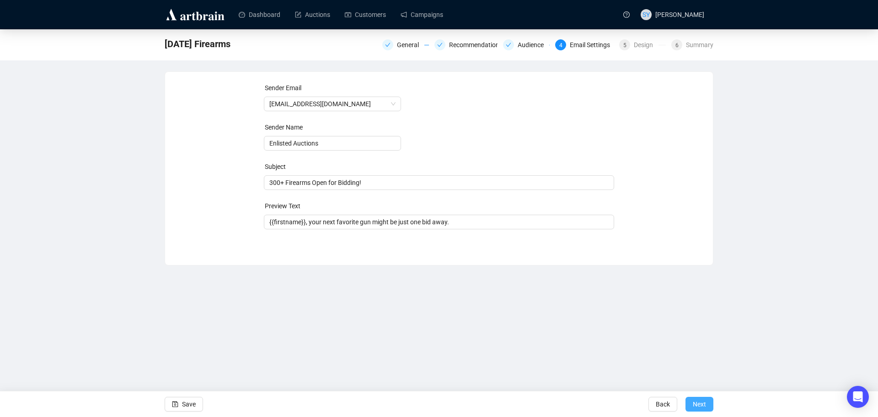
click at [699, 401] on span "Next" at bounding box center [699, 404] width 13 height 26
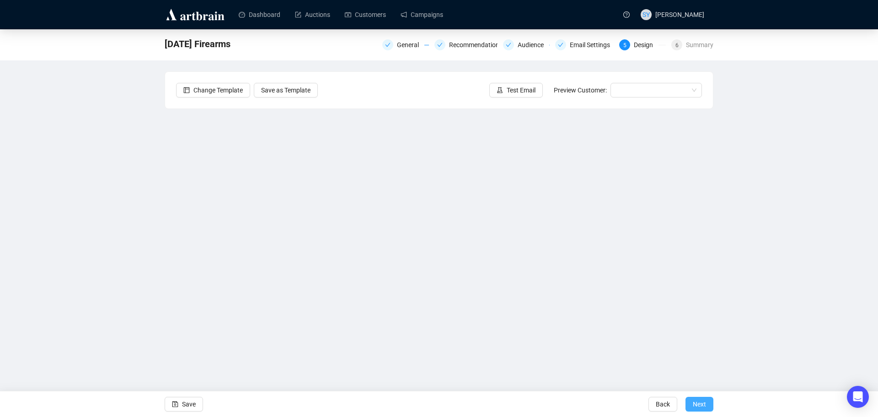
click at [699, 401] on span "Next" at bounding box center [699, 404] width 13 height 26
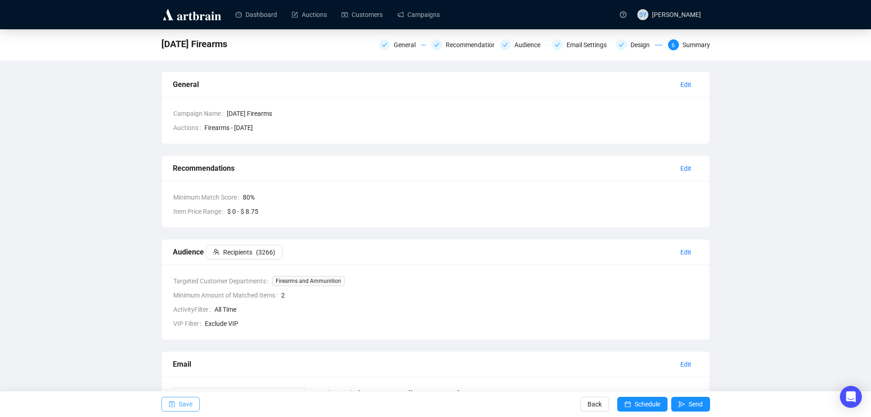
click at [183, 410] on span "Save" at bounding box center [186, 404] width 14 height 26
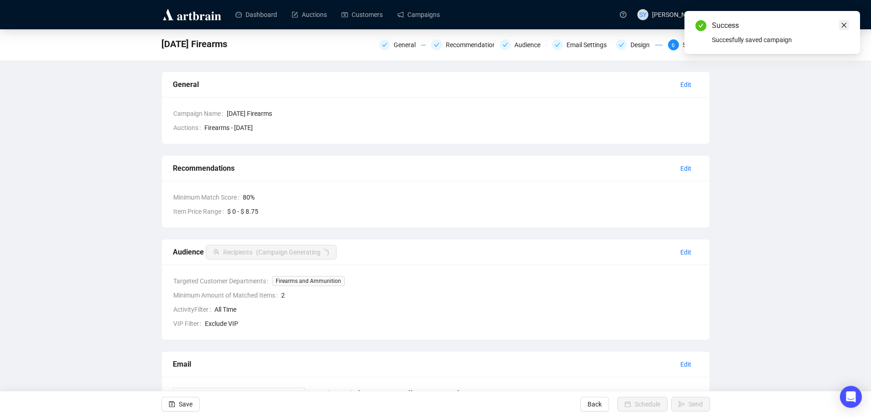
click at [844, 27] on icon "close" at bounding box center [844, 25] width 6 height 6
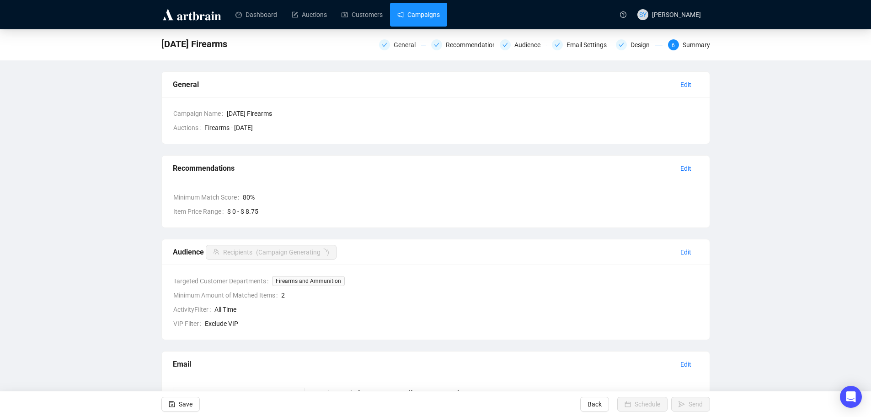
click at [416, 19] on link "Campaigns" at bounding box center [418, 15] width 43 height 24
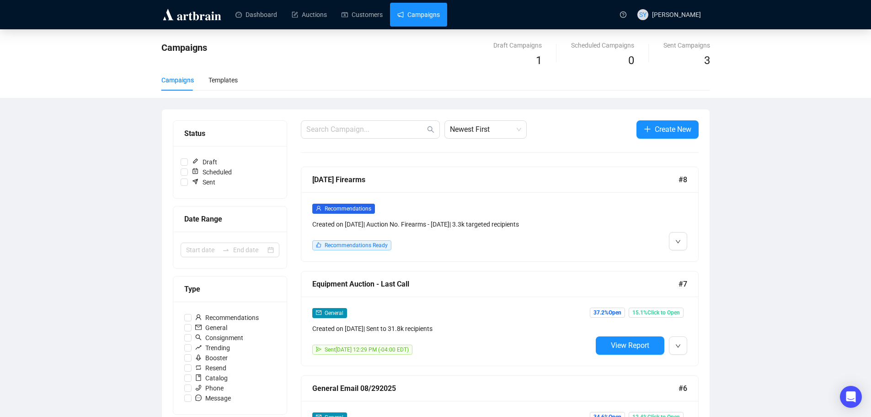
click at [602, 197] on div "Recommendations Created on Oct 6, 2025 | Auction No. Firearms - October 2025 | …" at bounding box center [499, 226] width 397 height 69
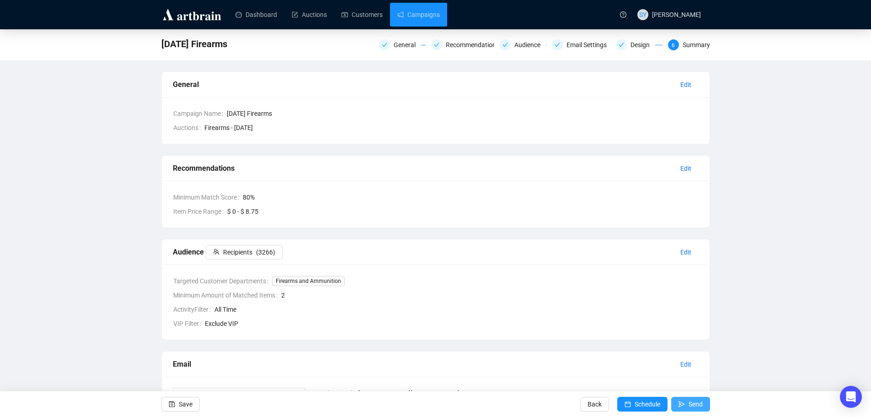
click at [692, 408] on span "Send" at bounding box center [696, 404] width 14 height 26
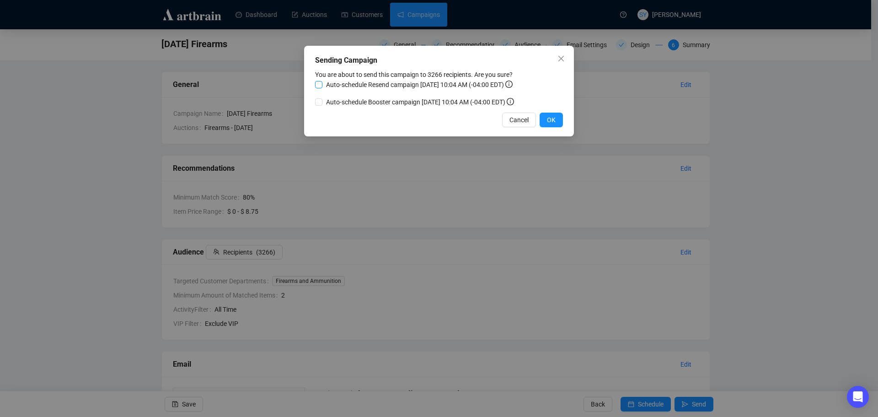
click at [316, 84] on input "Auto-schedule Resend campaign October 8, 2025 10:04 AM (-04:00 EDT)" at bounding box center [318, 84] width 7 height 7
checkbox input "true"
click at [316, 102] on input "Auto-schedule Booster campaign October 10, 2025 10:04 AM (-04:00 EDT)" at bounding box center [318, 101] width 7 height 7
checkbox input "true"
click at [547, 120] on button "OK" at bounding box center [551, 120] width 23 height 15
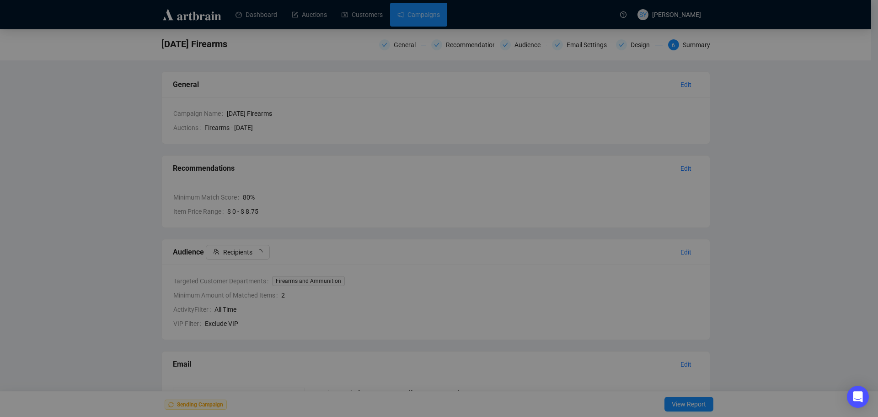
click at [507, 121] on div "Sending Campaign Your campaign is now being sent to the recipients. The Resend …" at bounding box center [439, 208] width 878 height 417
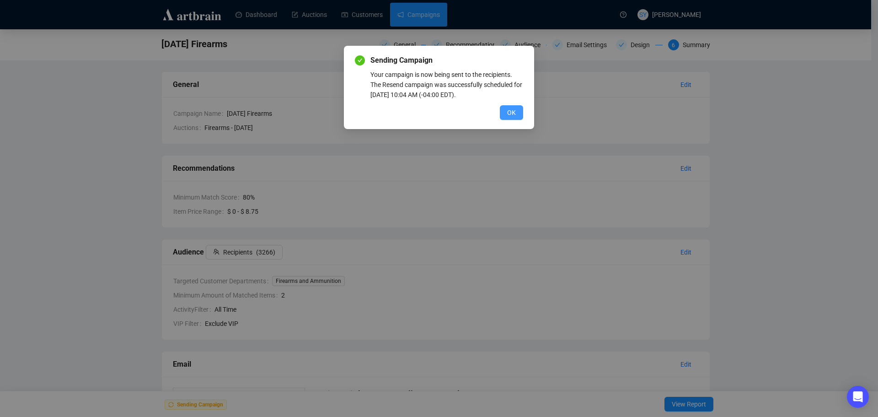
click at [513, 112] on span "OK" at bounding box center [511, 112] width 9 height 10
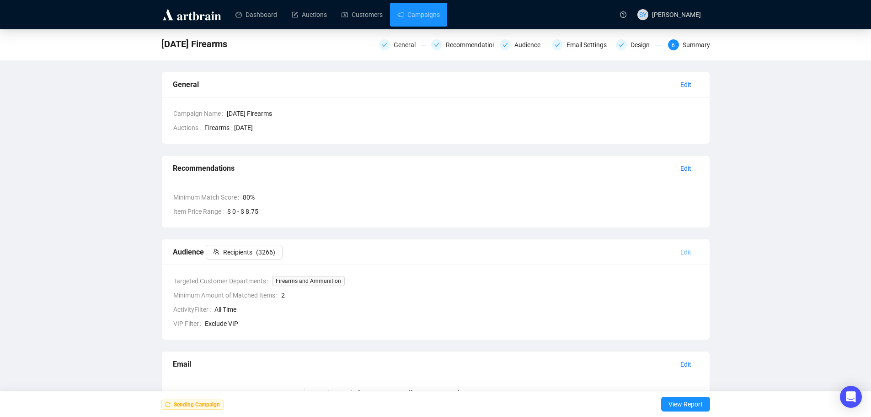
click at [683, 253] on span "Edit" at bounding box center [686, 252] width 11 height 10
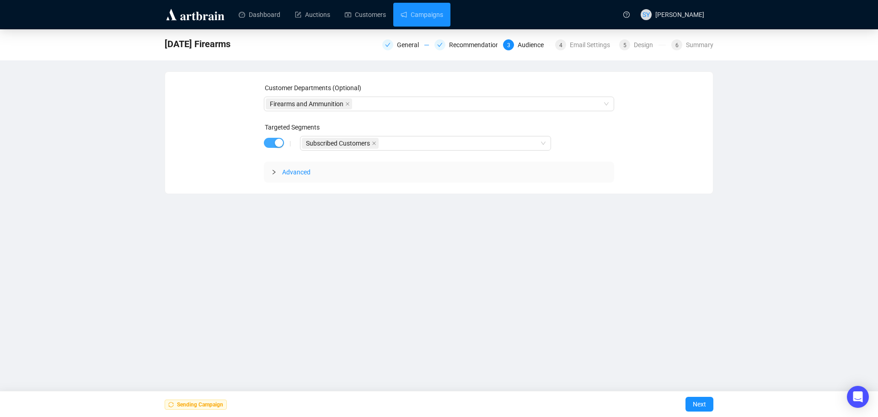
click at [278, 145] on div "button" at bounding box center [279, 143] width 8 height 8
click at [691, 403] on button "Next" at bounding box center [700, 404] width 28 height 15
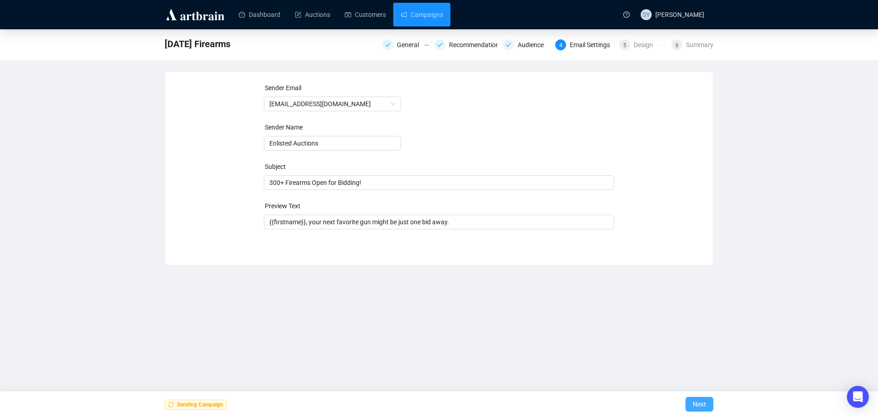
click at [692, 403] on button "Next" at bounding box center [700, 404] width 28 height 15
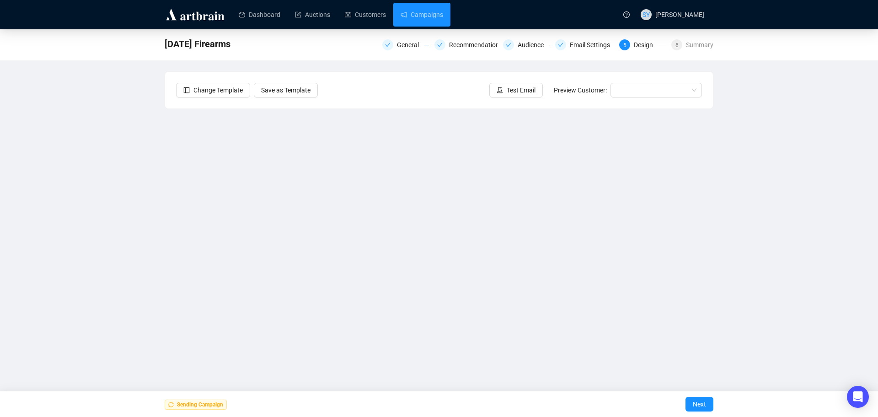
click at [692, 403] on button "Next" at bounding box center [700, 404] width 28 height 15
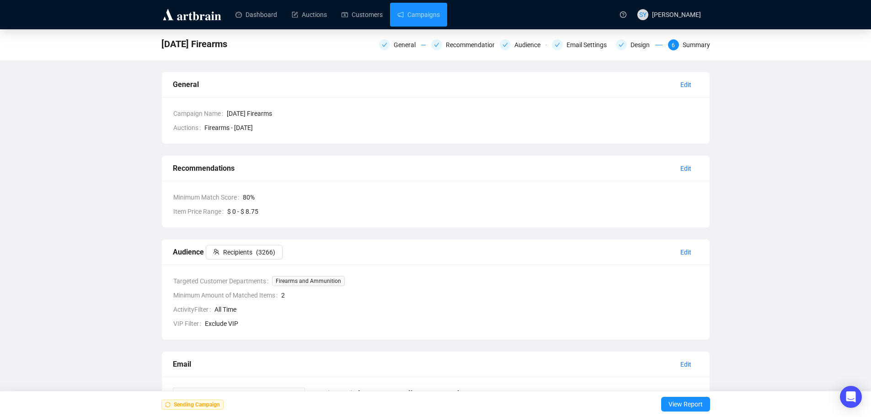
click at [298, 284] on span "Firearms and Ammunition" at bounding box center [308, 281] width 73 height 10
click at [682, 251] on span "Edit" at bounding box center [686, 252] width 11 height 10
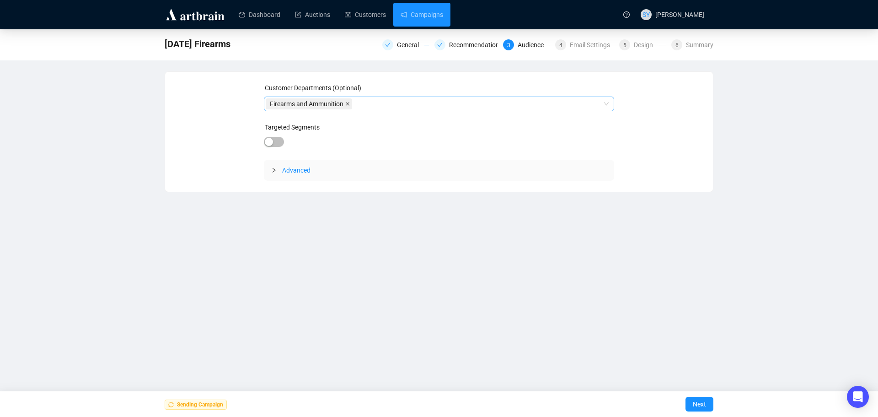
click at [346, 101] on span at bounding box center [347, 104] width 5 height 10
click at [394, 245] on div "Dashboard Auctions Customers Campaigns SY Sheldon Yoder October 2025 Firearms G…" at bounding box center [439, 208] width 878 height 417
click at [270, 140] on div "button" at bounding box center [269, 142] width 8 height 8
click at [270, 140] on span "button" at bounding box center [274, 143] width 20 height 10
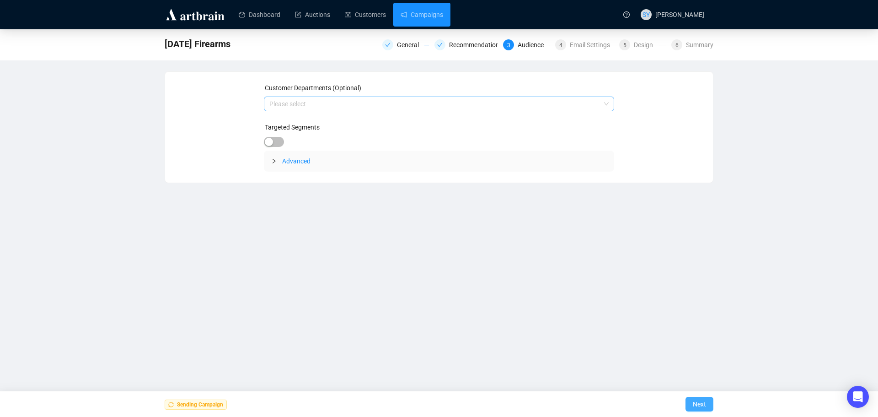
click at [699, 404] on span "Next" at bounding box center [699, 404] width 13 height 26
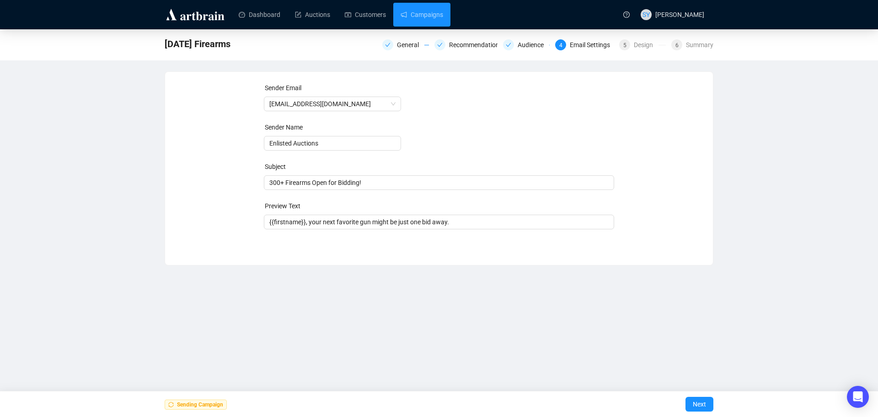
click at [697, 403] on span "Next" at bounding box center [699, 404] width 13 height 26
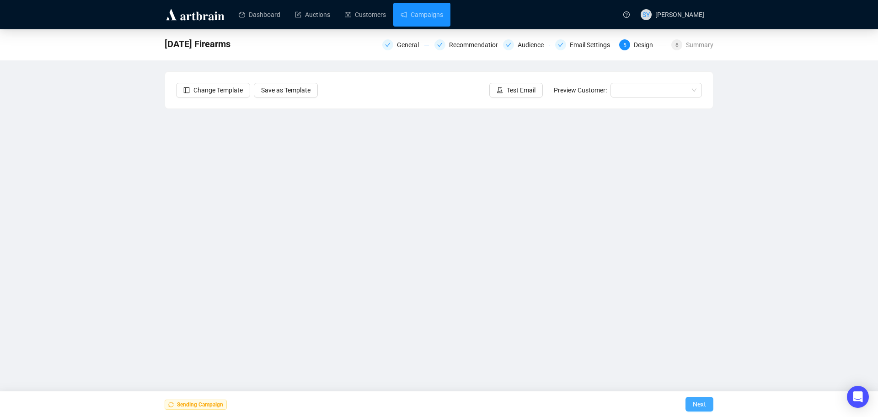
click at [686, 398] on button "Next" at bounding box center [700, 404] width 28 height 15
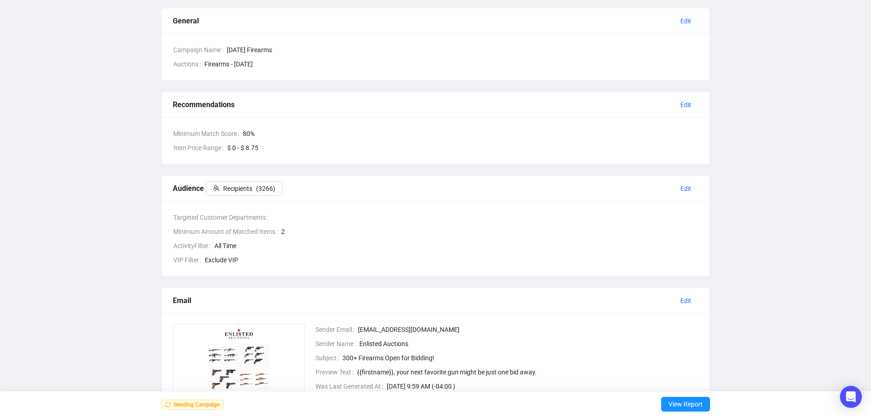
scroll to position [91, 0]
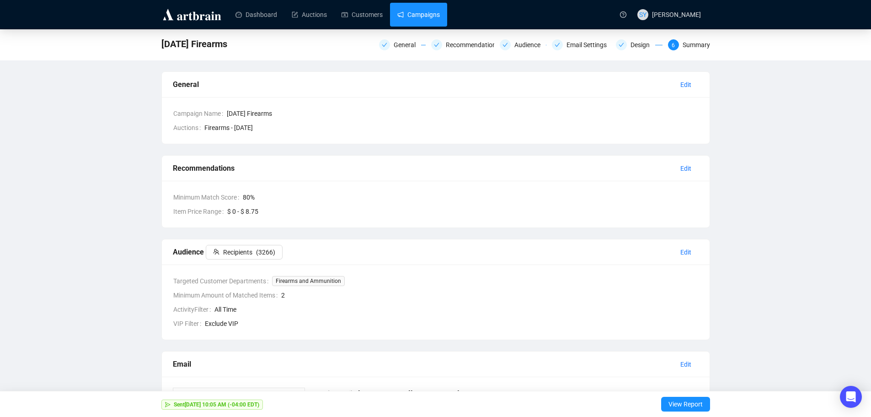
click at [405, 11] on link "Campaigns" at bounding box center [418, 15] width 43 height 24
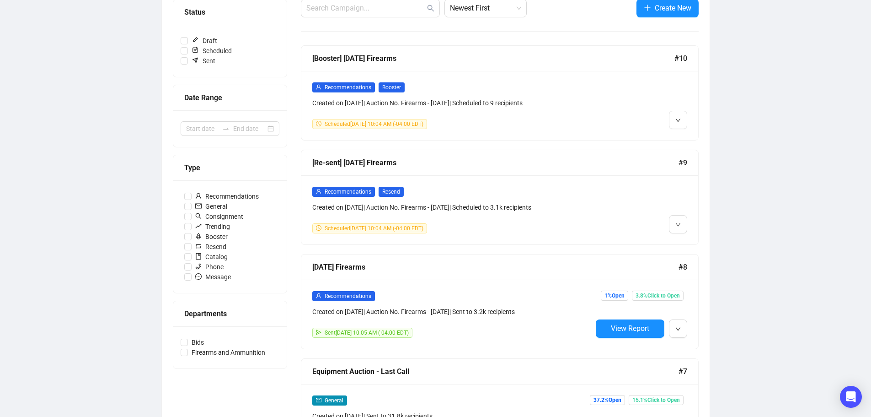
scroll to position [183, 0]
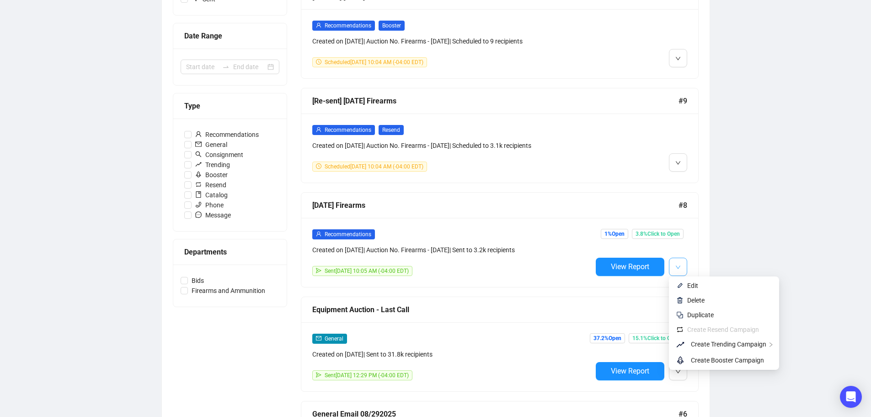
click at [681, 264] on button "button" at bounding box center [678, 266] width 18 height 18
click at [701, 313] on span "Duplicate" at bounding box center [700, 314] width 27 height 7
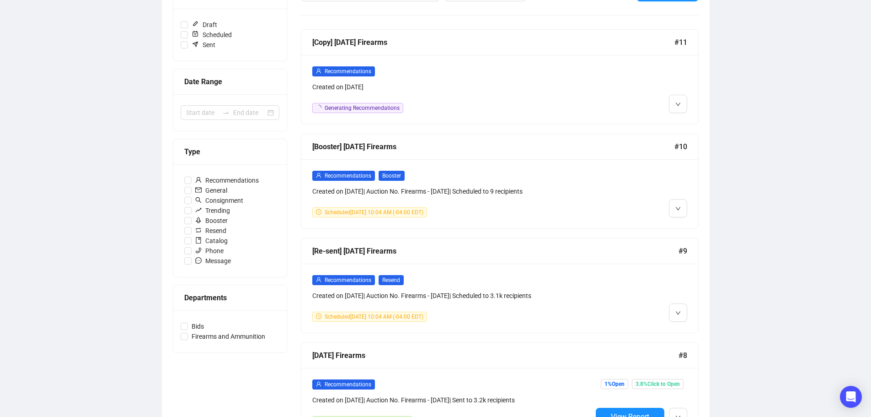
scroll to position [91, 0]
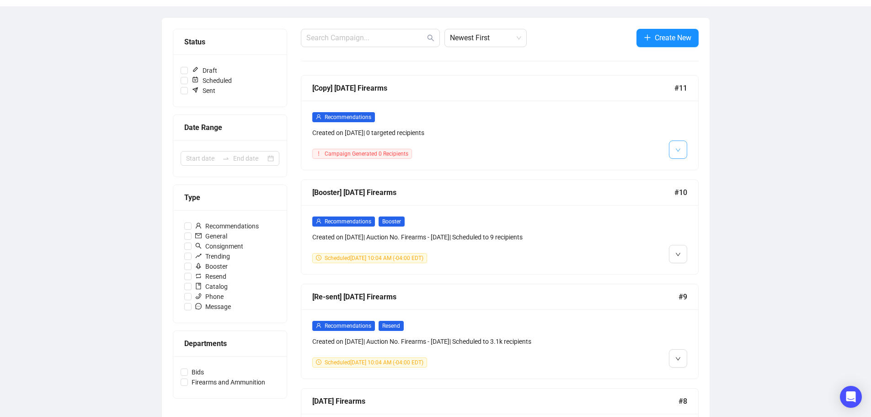
click at [682, 149] on button "button" at bounding box center [678, 149] width 18 height 18
click at [693, 173] on span "Edit" at bounding box center [692, 169] width 11 height 7
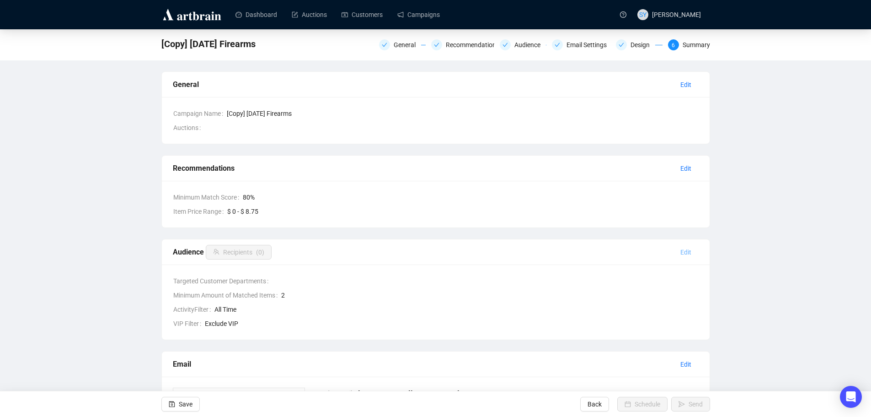
click at [683, 250] on span "Edit" at bounding box center [686, 252] width 11 height 10
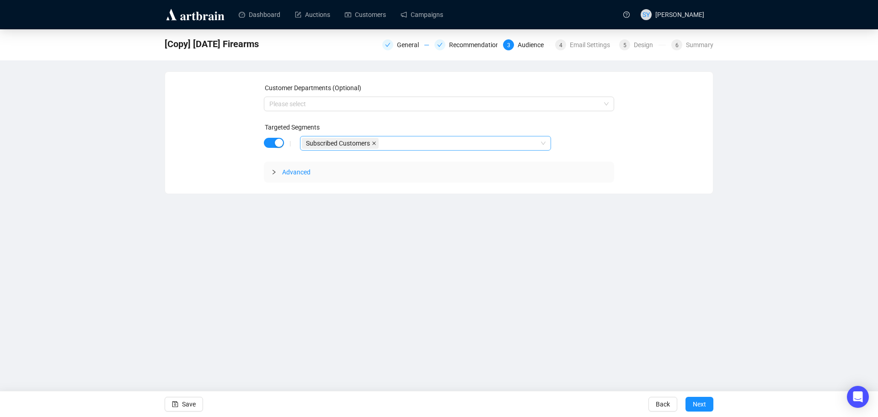
click at [375, 143] on icon "close" at bounding box center [374, 143] width 5 height 5
click at [279, 145] on div "button" at bounding box center [279, 143] width 8 height 8
click at [699, 402] on span "Next" at bounding box center [699, 404] width 13 height 26
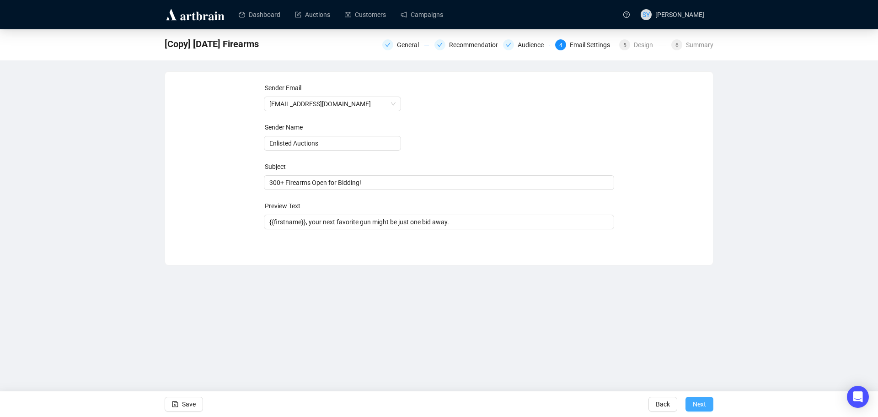
click at [698, 403] on span "Next" at bounding box center [699, 404] width 13 height 26
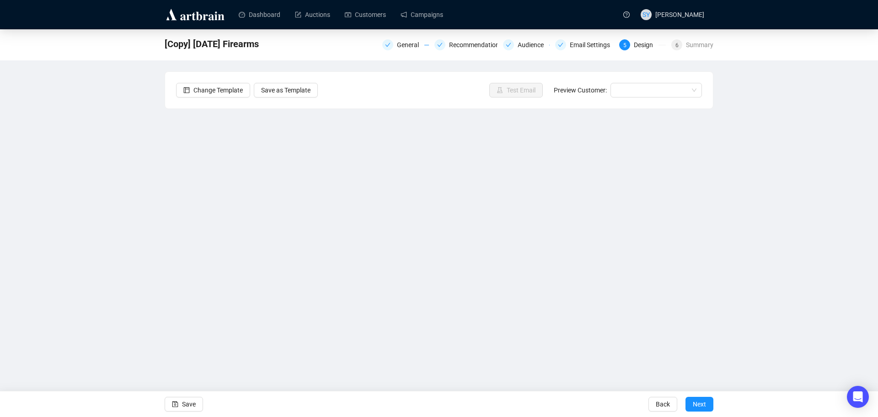
click at [698, 403] on span "Next" at bounding box center [699, 404] width 13 height 26
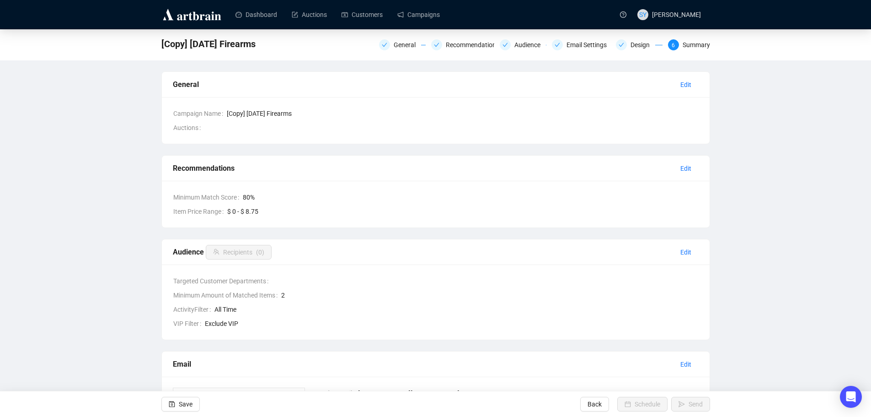
click at [186, 14] on img at bounding box center [191, 14] width 61 height 15
click at [209, 16] on img at bounding box center [191, 14] width 61 height 15
click at [269, 10] on link "Dashboard" at bounding box center [257, 15] width 42 height 24
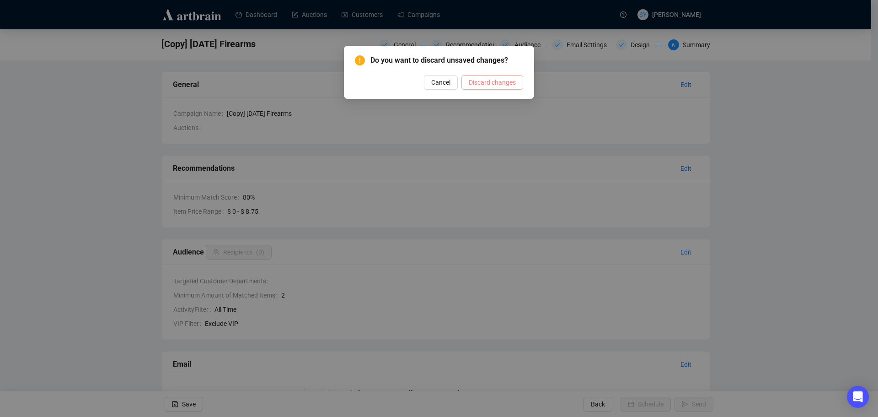
click at [492, 80] on span "Discard changes" at bounding box center [492, 82] width 47 height 10
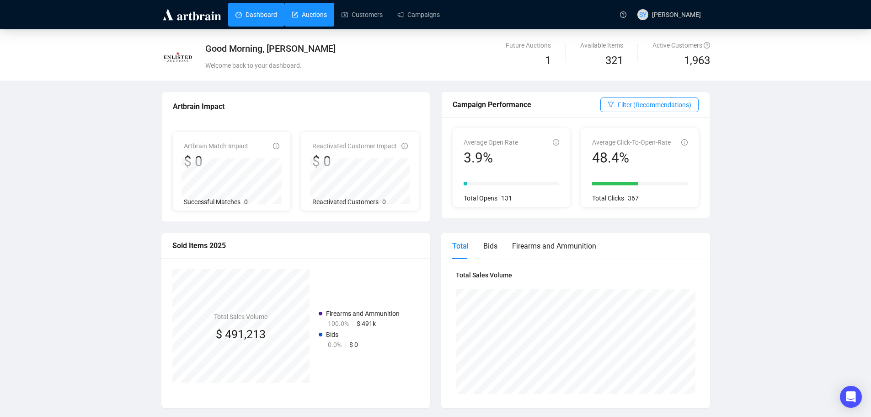
click at [305, 16] on link "Auctions" at bounding box center [309, 15] width 35 height 24
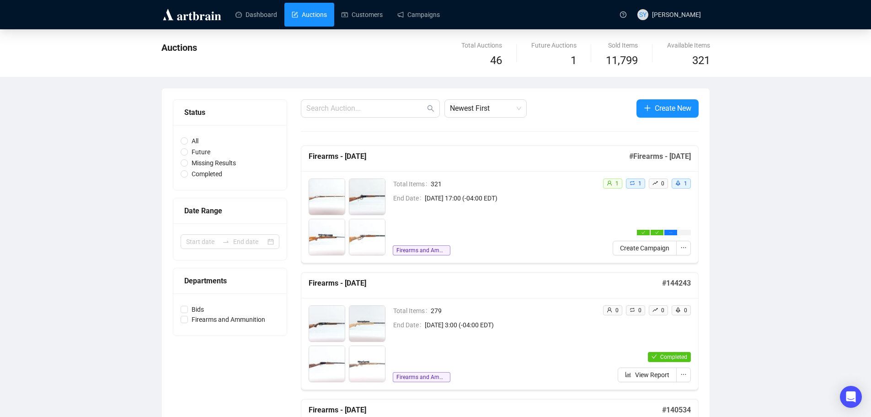
click at [450, 204] on div "Total Items 321 End Date October 14th 2025, 17:00 (-04:00 EDT) Firearms and Amm…" at bounding box center [494, 216] width 203 height 77
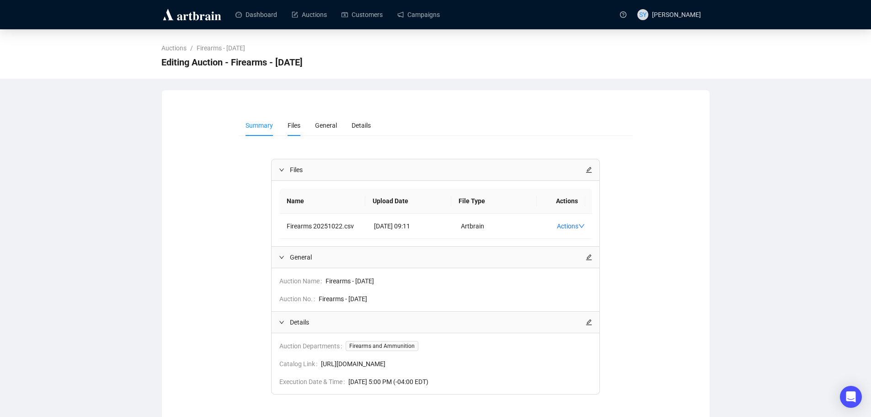
click at [290, 128] on span "Files" at bounding box center [294, 125] width 13 height 7
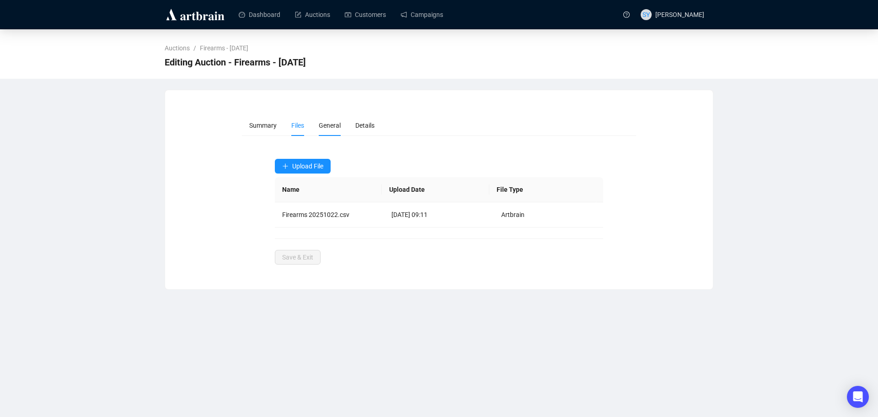
click at [312, 124] on li "General" at bounding box center [329, 125] width 37 height 21
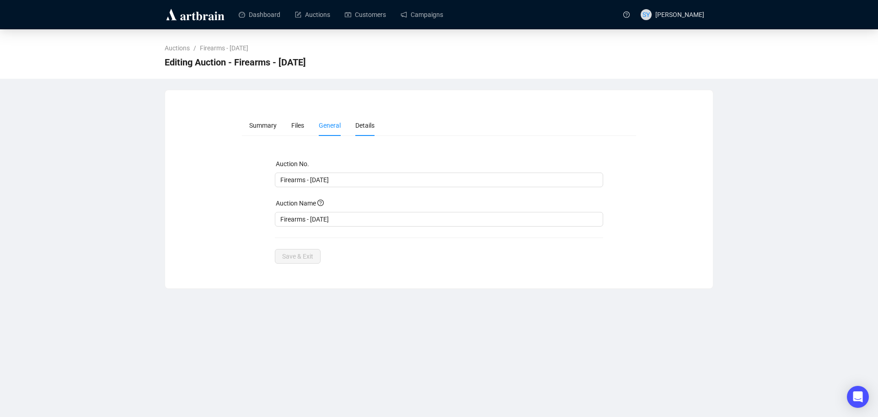
click at [360, 123] on span "Details" at bounding box center [364, 125] width 19 height 7
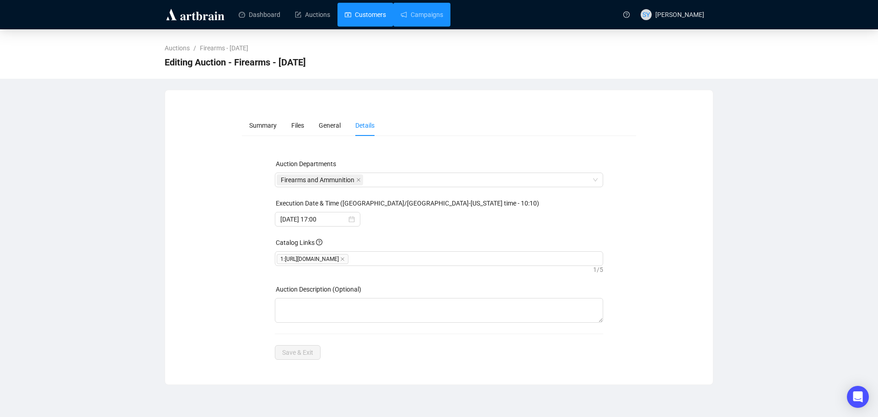
click at [369, 13] on link "Customers" at bounding box center [365, 15] width 41 height 24
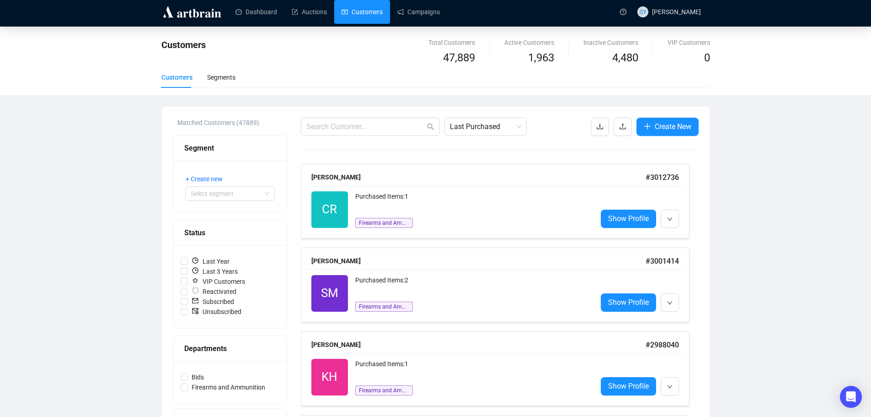
scroll to position [46, 0]
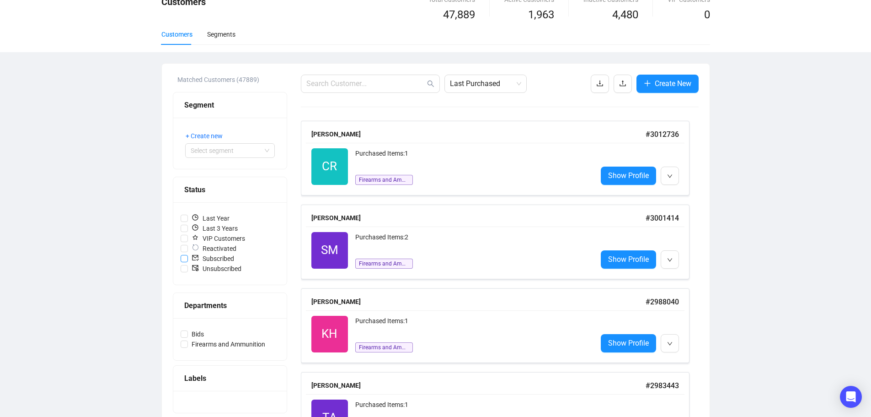
click at [181, 256] on input "Subscribed" at bounding box center [184, 258] width 7 height 7
checkbox input "true"
click at [183, 216] on input "Last Year" at bounding box center [184, 217] width 7 height 7
checkbox input "true"
click at [184, 256] on input "Subscribed" at bounding box center [184, 258] width 7 height 7
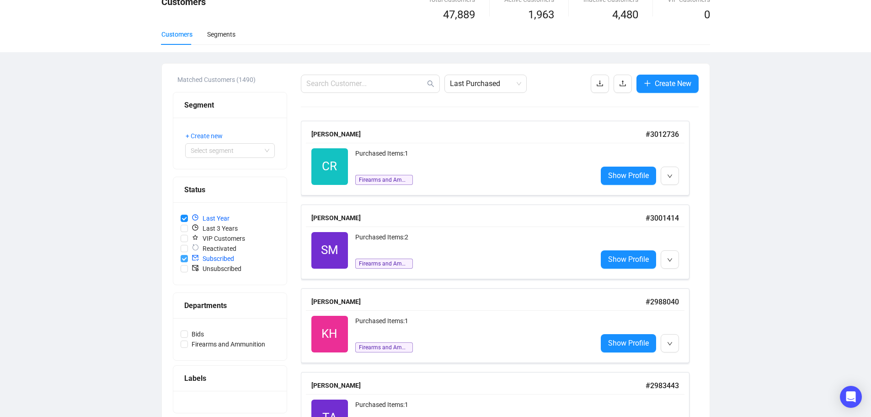
checkbox input "false"
click at [183, 216] on input "Last Year" at bounding box center [184, 217] width 7 height 7
checkbox input "false"
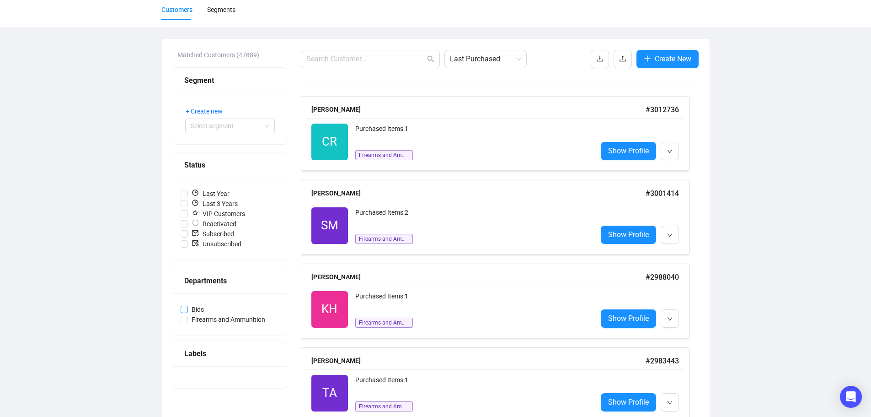
scroll to position [0, 0]
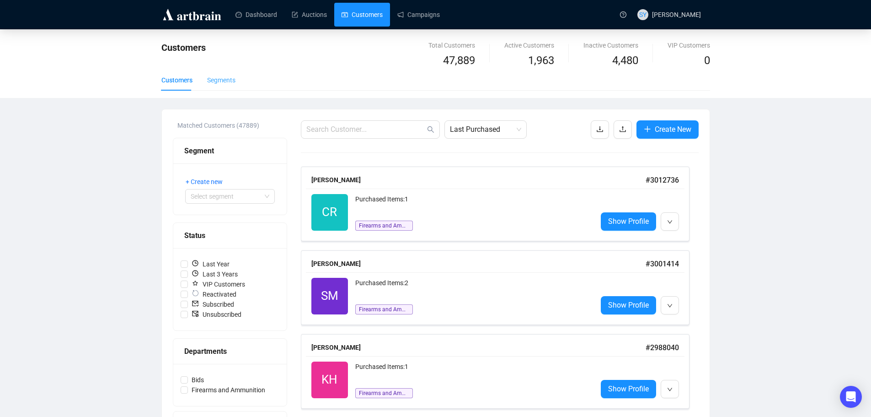
click at [218, 85] on div "Segments" at bounding box center [221, 80] width 28 height 21
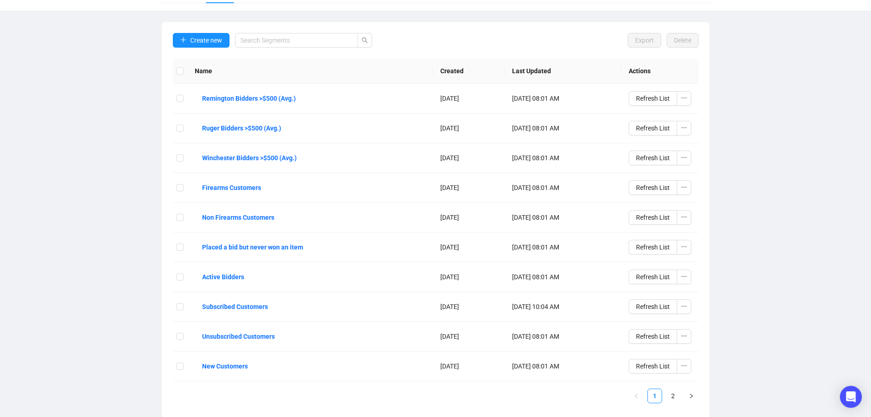
scroll to position [92, 0]
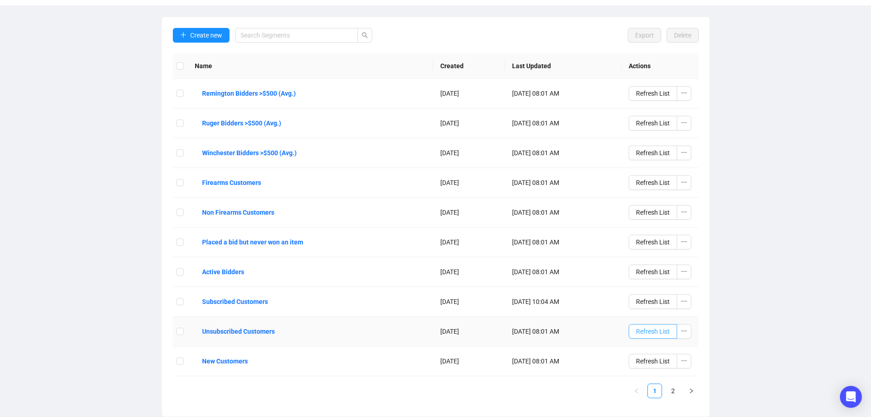
click at [650, 334] on span "Refresh List" at bounding box center [653, 331] width 34 height 10
click at [760, 328] on div "Customers Total Customers 47,889 Active Customers 1,963 Inactive Customers 4,48…" at bounding box center [435, 177] width 871 height 480
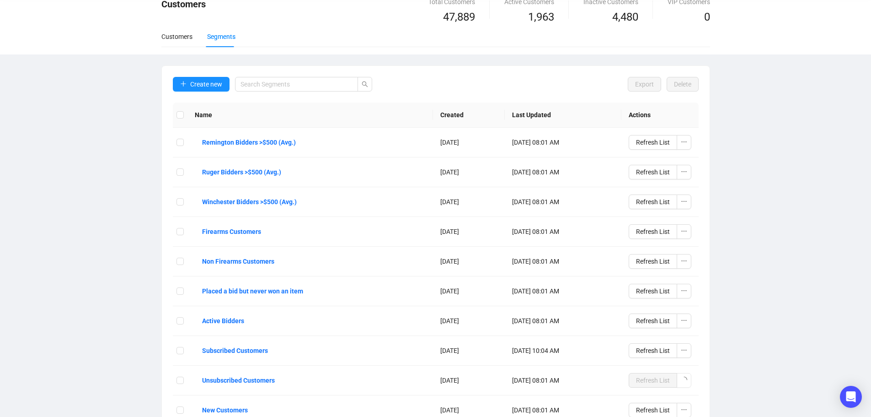
scroll to position [0, 0]
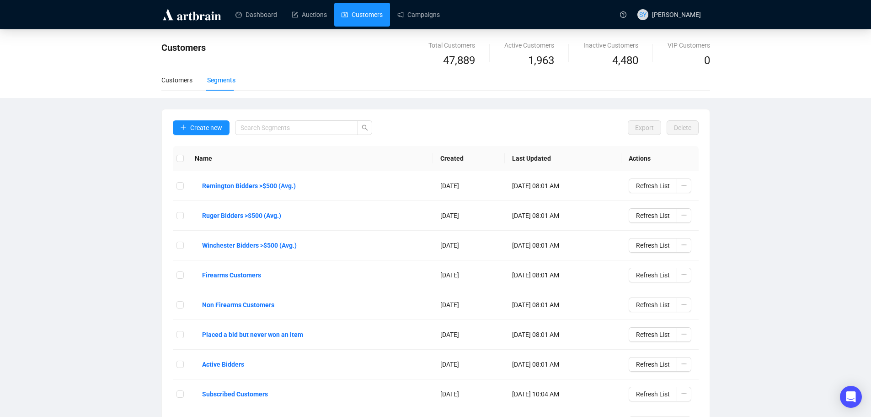
click at [160, 76] on div "Customers Total Customers 47,889 Active Customers 1,963 Inactive Customers 4,48…" at bounding box center [435, 63] width 871 height 69
click at [257, 16] on link "Dashboard" at bounding box center [257, 15] width 42 height 24
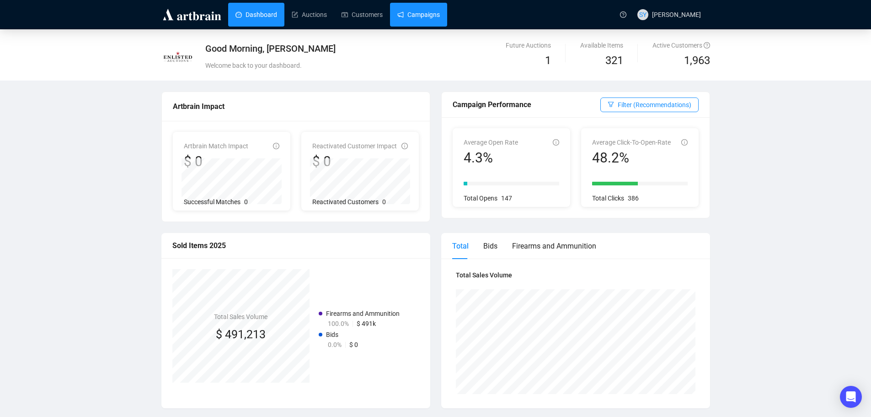
click at [425, 14] on link "Campaigns" at bounding box center [418, 15] width 43 height 24
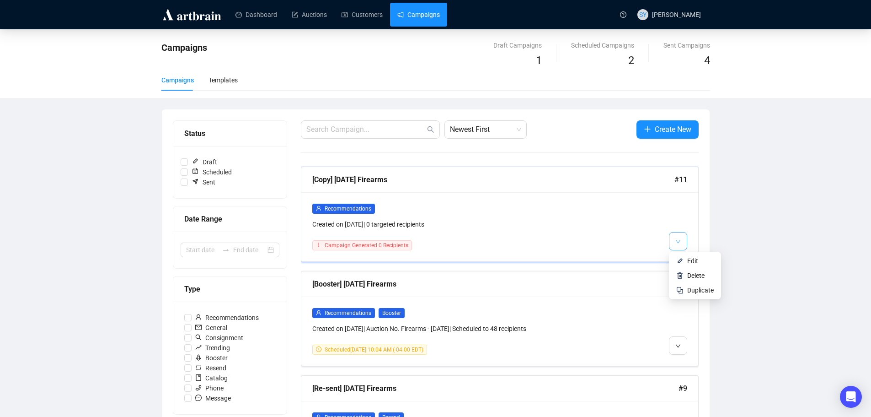
click at [683, 245] on button "button" at bounding box center [678, 241] width 18 height 18
click at [690, 274] on span "Delete" at bounding box center [695, 275] width 17 height 7
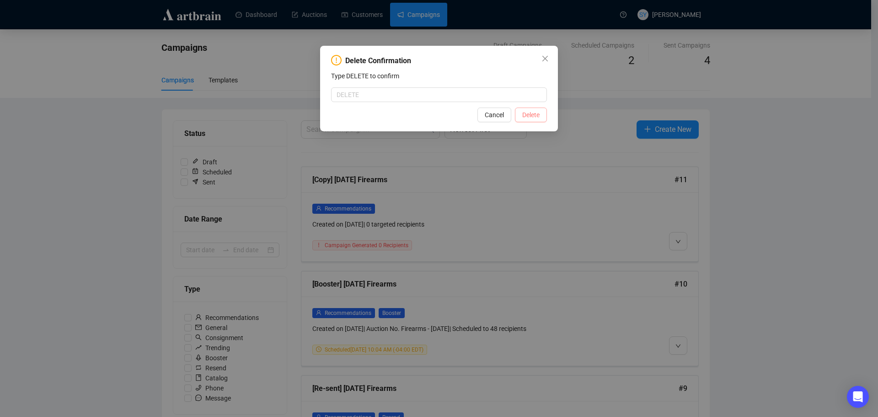
click at [532, 111] on span "Delete" at bounding box center [530, 115] width 17 height 10
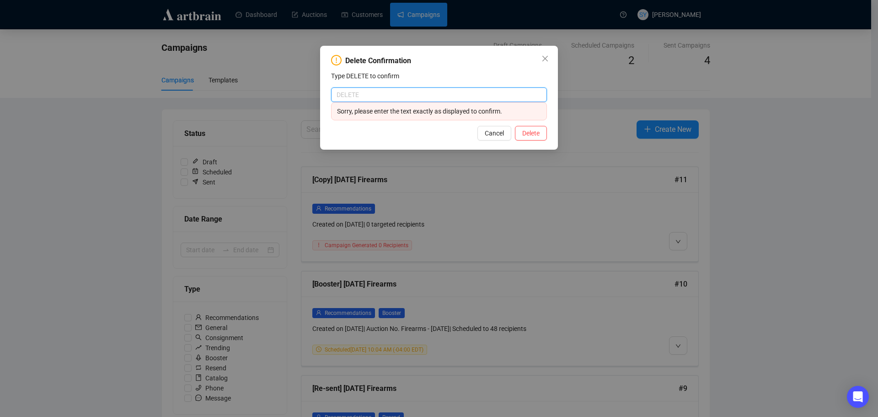
click at [464, 100] on input "text" at bounding box center [439, 94] width 216 height 15
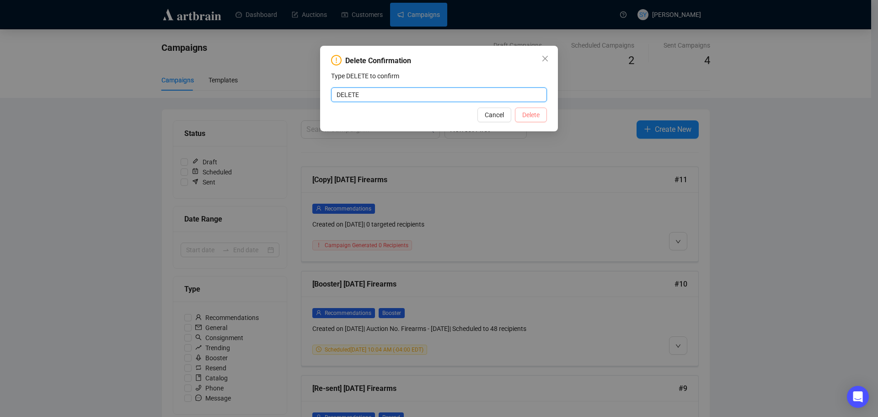
type input "DELETE"
click at [521, 108] on button "Delete" at bounding box center [531, 114] width 32 height 15
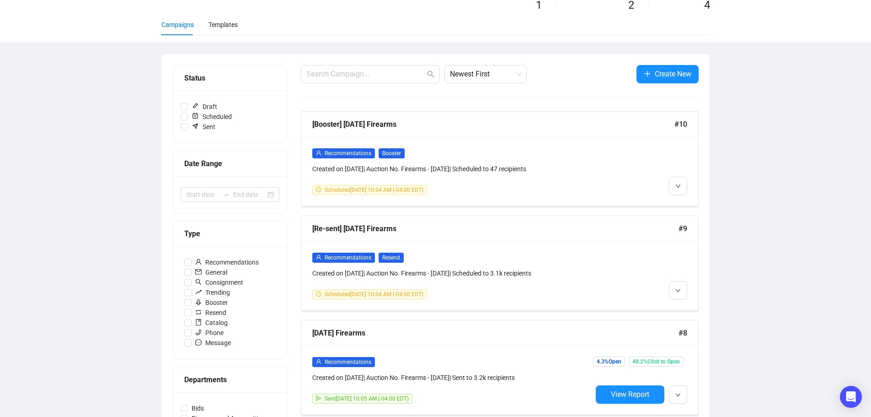
scroll to position [229, 0]
